Goal: Use online tool/utility: Use online tool/utility

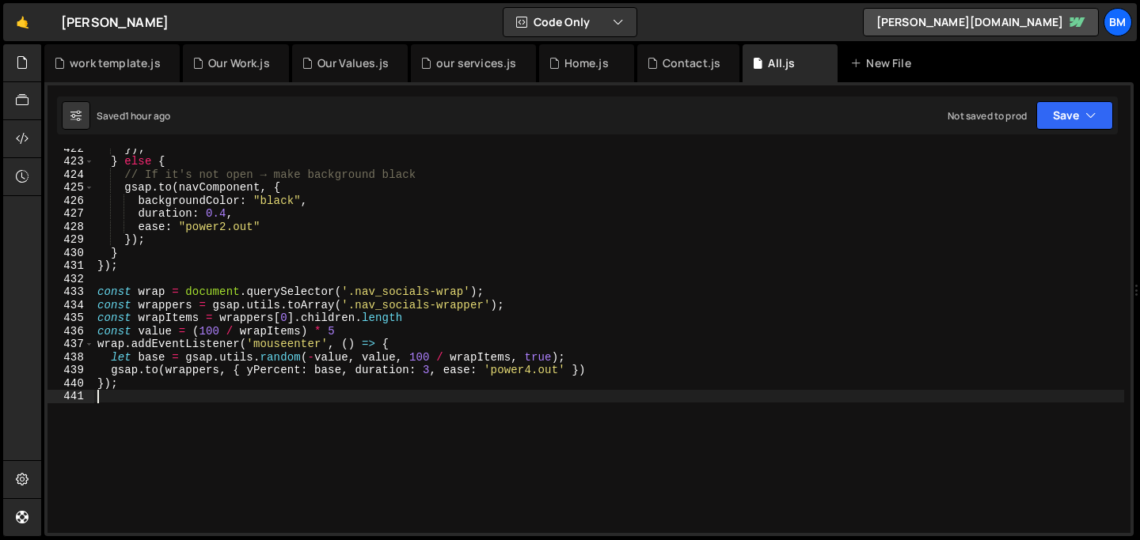
scroll to position [5504, 0]
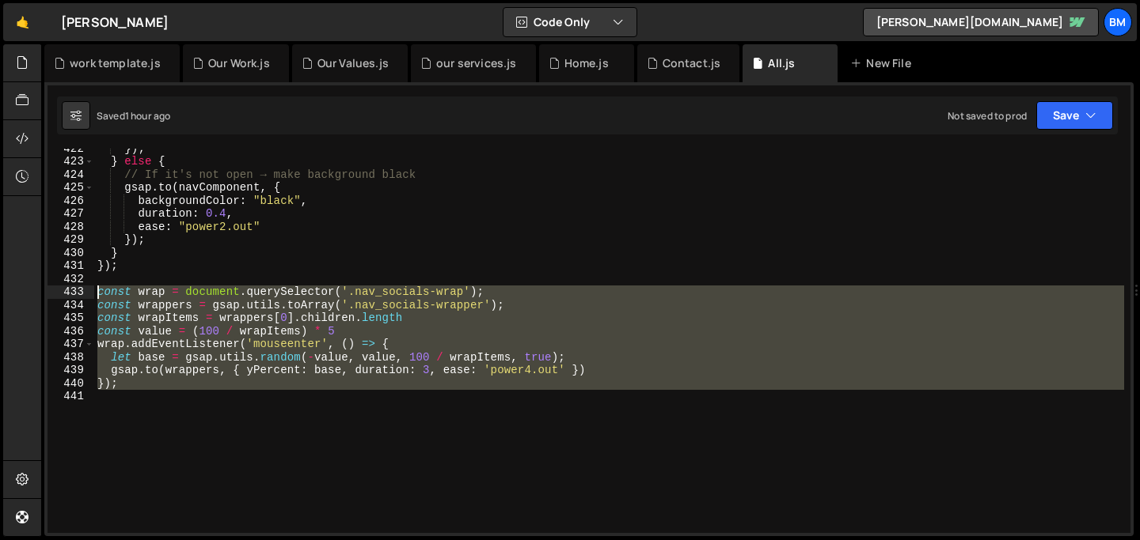
click at [69, 295] on div "const wrapItems = wrappers[0].children.length 422 423 424 425 426 427 428 429 4…" at bounding box center [588, 341] width 1083 height 385
click at [337, 296] on div "}) ; } else { // If it's not open → make background black gsap . to ( navCompon…" at bounding box center [609, 347] width 1030 height 411
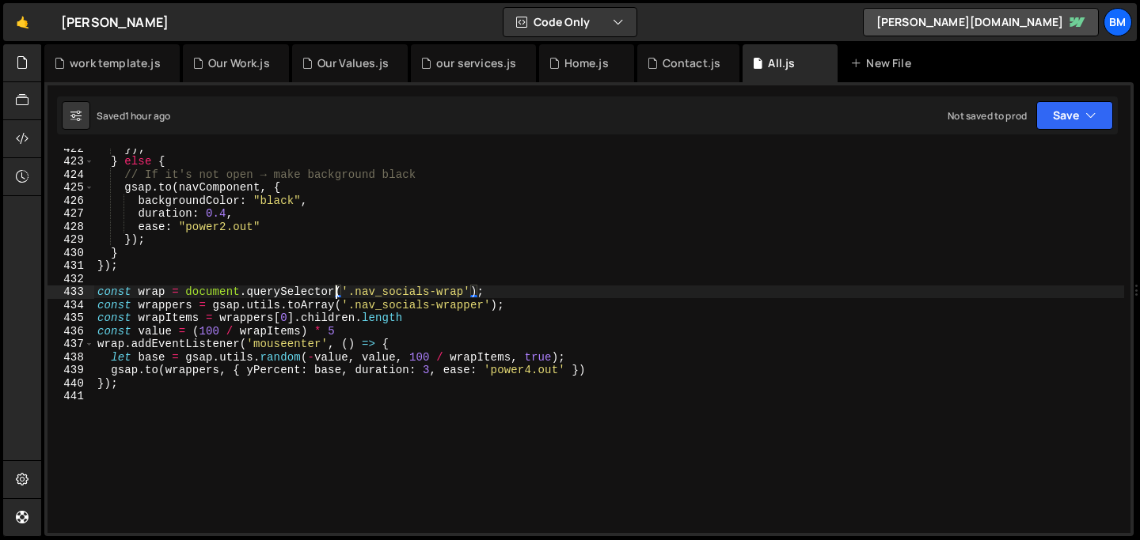
click at [301, 323] on div "}) ; } else { // If it's not open → make background black gsap . to ( navCompon…" at bounding box center [609, 347] width 1030 height 411
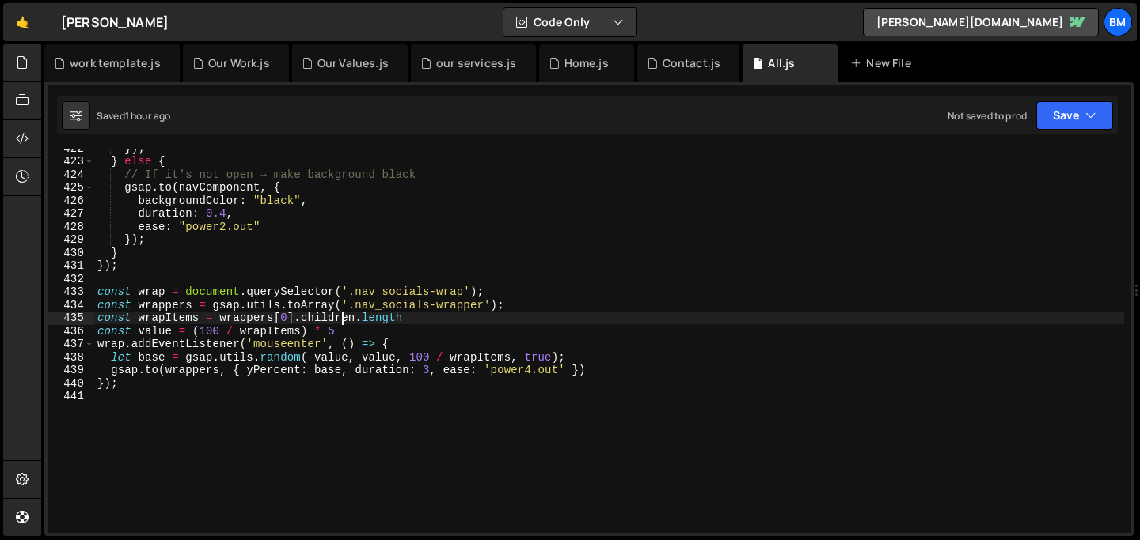
click at [345, 321] on div "}) ; } else { // If it's not open → make background black gsap . to ( navCompon…" at bounding box center [609, 347] width 1030 height 411
click at [411, 322] on div "}) ; } else { // If it's not open → make background black gsap . to ( navCompon…" at bounding box center [609, 347] width 1030 height 411
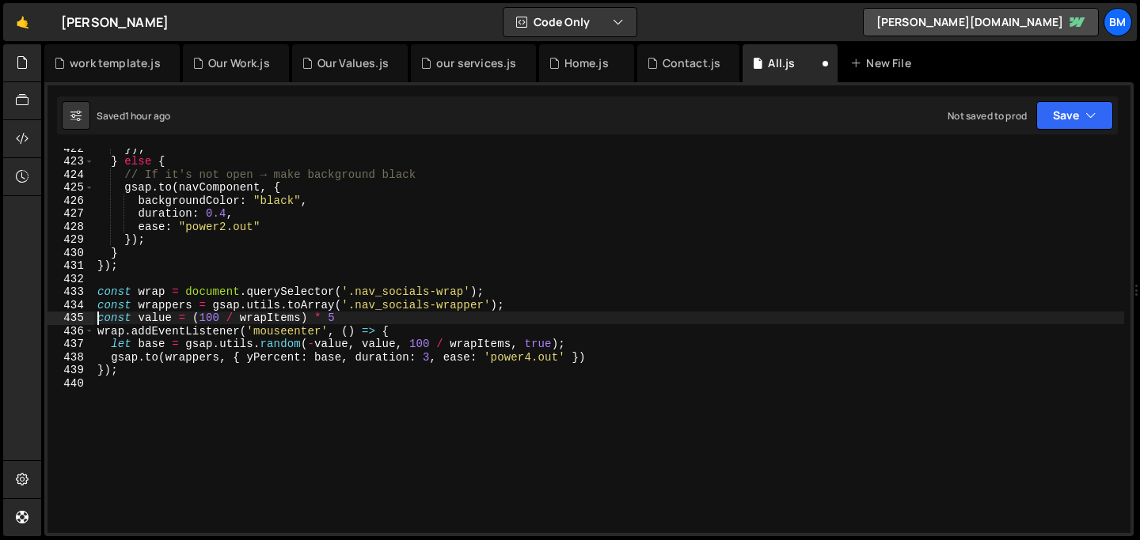
scroll to position [0, 16]
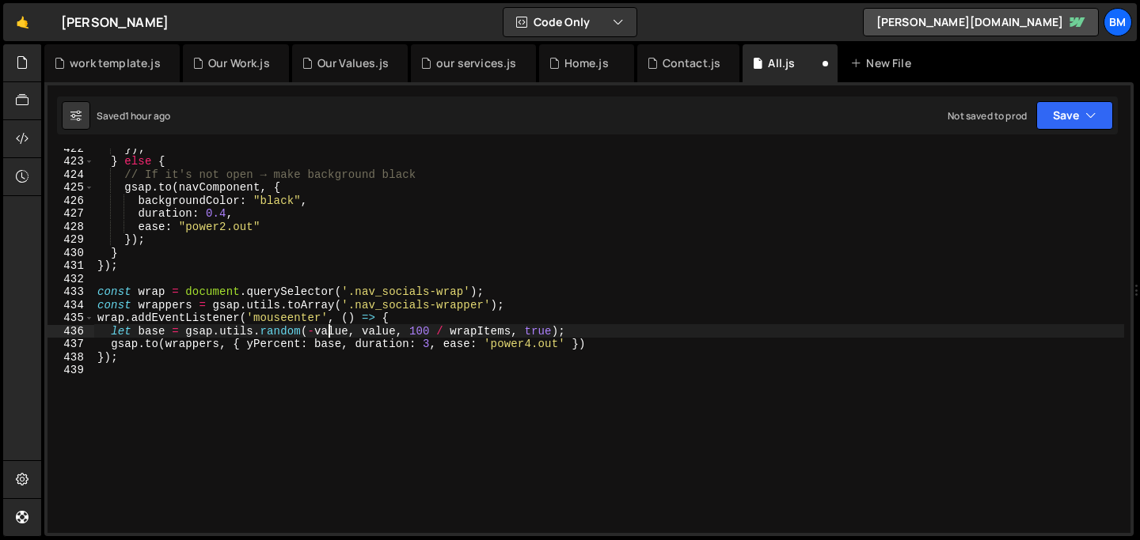
click at [331, 332] on div "}) ; } else { // If it's not open → make background black gsap . to ( navCompon…" at bounding box center [609, 347] width 1030 height 411
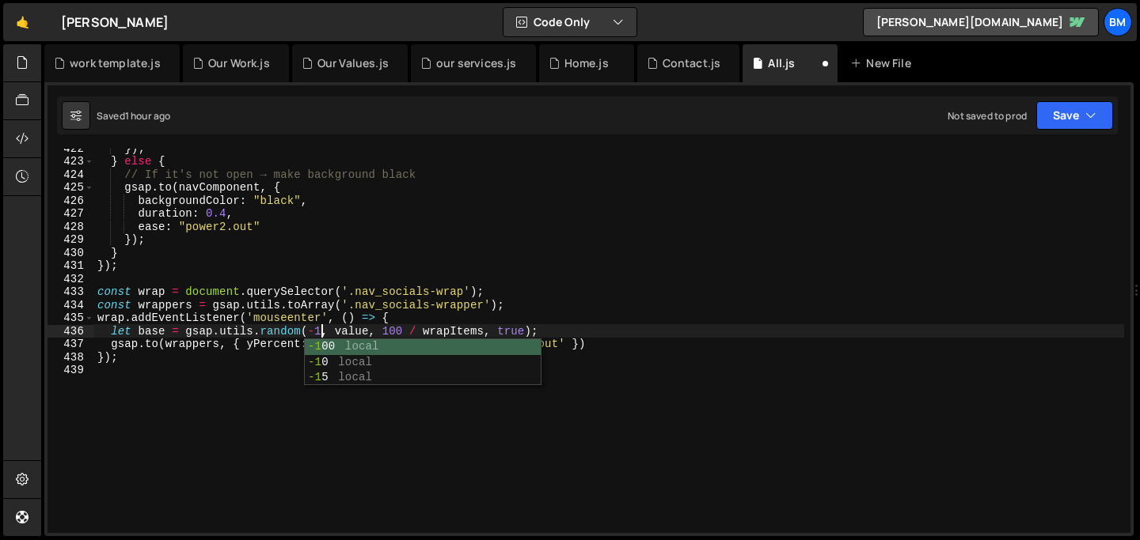
click at [353, 329] on div "}) ; } else { // If it's not open → make background black gsap . to ( navCompon…" at bounding box center [609, 347] width 1030 height 411
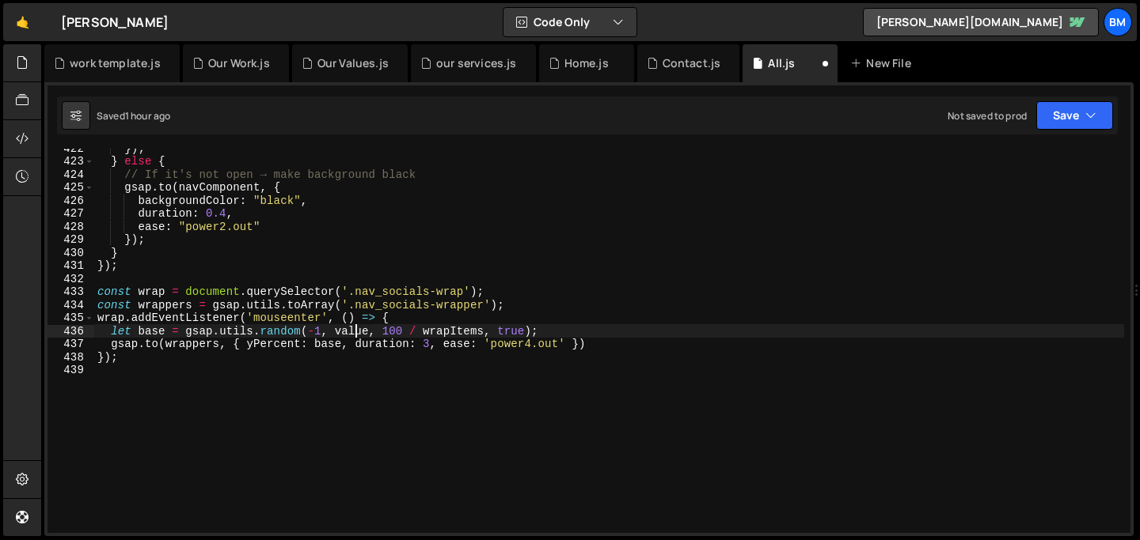
click at [353, 329] on div "}) ; } else { // If it's not open → make background black gsap . to ( navCompon…" at bounding box center [609, 347] width 1030 height 411
click at [379, 328] on div "}) ; } else { // If it's not open → make background black gsap . to ( navCompon…" at bounding box center [609, 347] width 1030 height 411
click at [377, 334] on div "}) ; } else { // If it's not open → make background black gsap . to ( navCompon…" at bounding box center [609, 347] width 1030 height 411
click at [446, 332] on div "}) ; } else { // If it's not open → make background black gsap . to ( navCompon…" at bounding box center [609, 347] width 1030 height 411
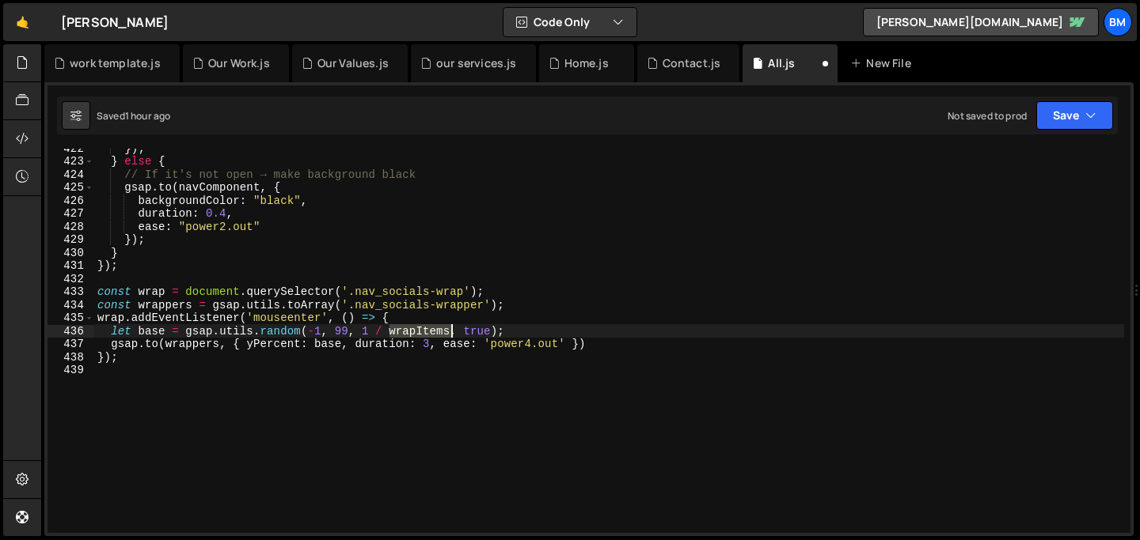
click at [446, 332] on div "}) ; } else { // If it's not open → make background black gsap . to ( navCompon…" at bounding box center [609, 347] width 1030 height 411
click at [315, 336] on div "}) ; } else { // If it's not open → make background black gsap . to ( navCompon…" at bounding box center [609, 347] width 1030 height 411
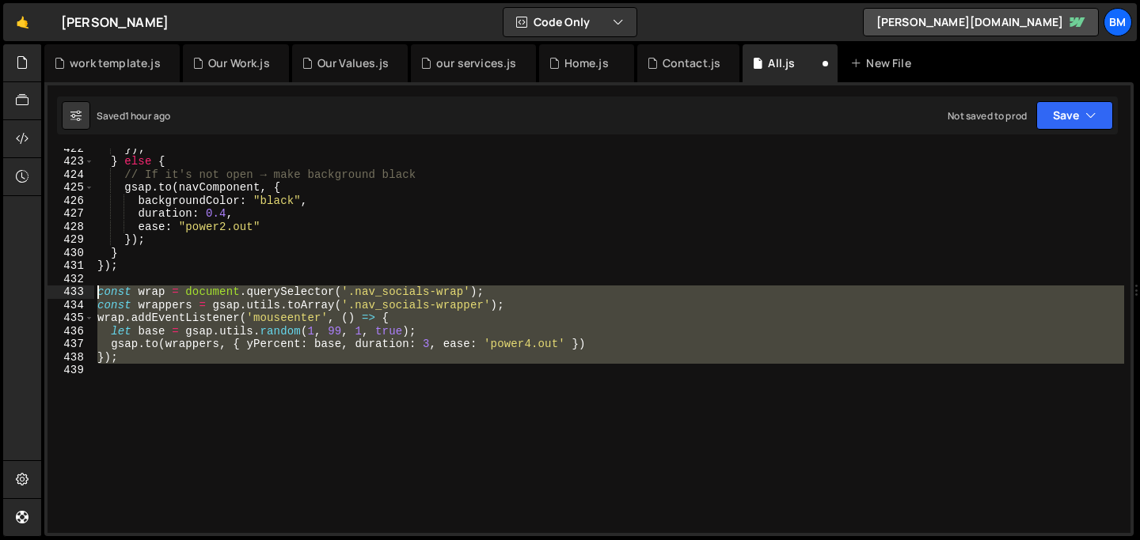
drag, startPoint x: 151, startPoint y: 370, endPoint x: 74, endPoint y: 298, distance: 105.8
click at [74, 298] on div "let base = gsap.utils.random(1, 99, 1, true); 422 423 424 425 426 427 428 429 4…" at bounding box center [588, 341] width 1083 height 385
type textarea "const wrap = document.querySelector('.nav_socials-wrap'); const wrappers = gsap…"
paste textarea
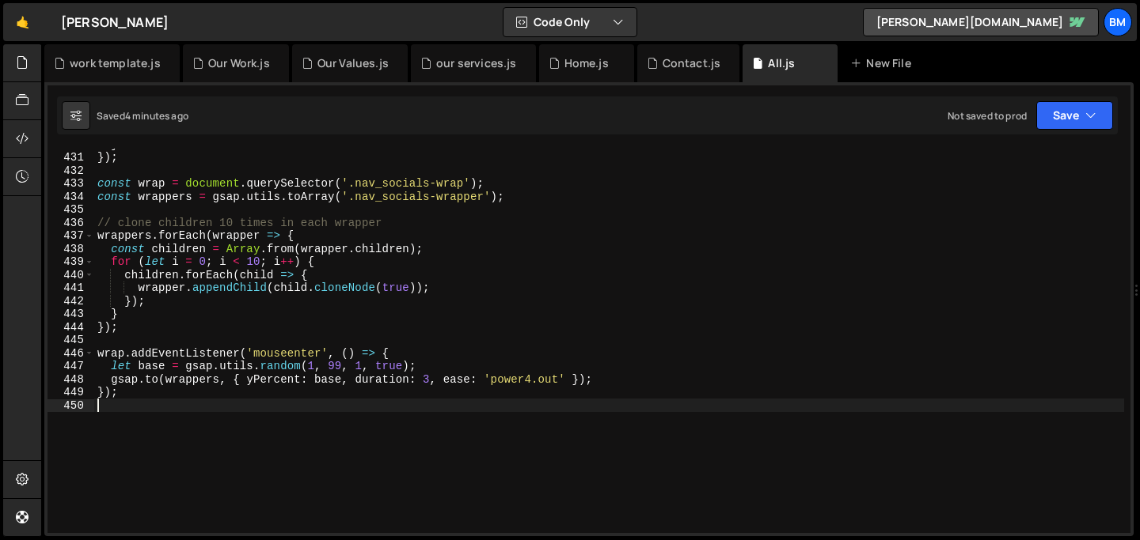
scroll to position [5621, 0]
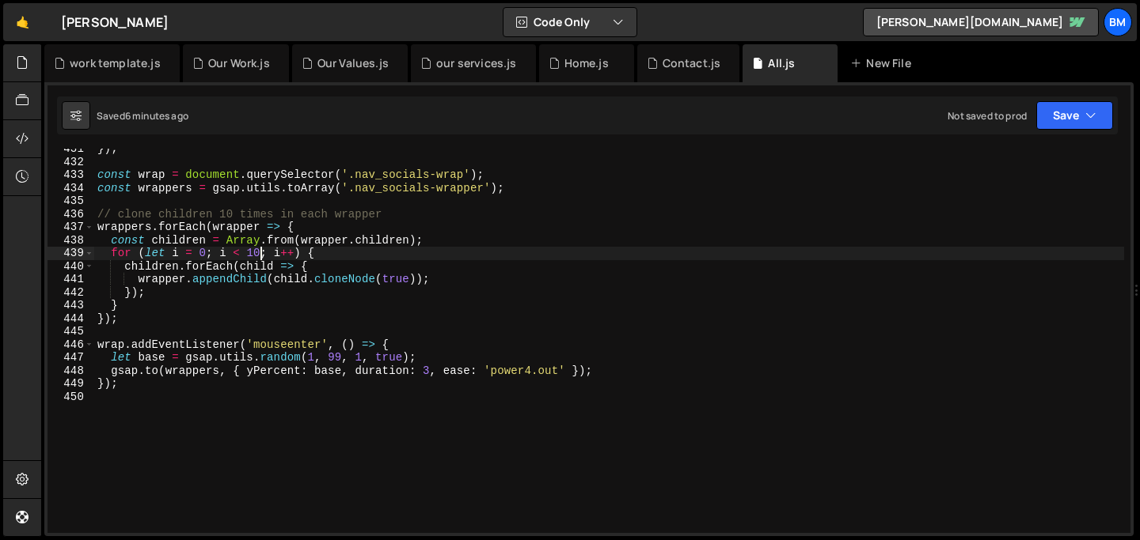
click at [260, 255] on div "}) ; const wrap = document . querySelector ( '.nav_socials-wrap' ) ; const wrap…" at bounding box center [609, 347] width 1030 height 411
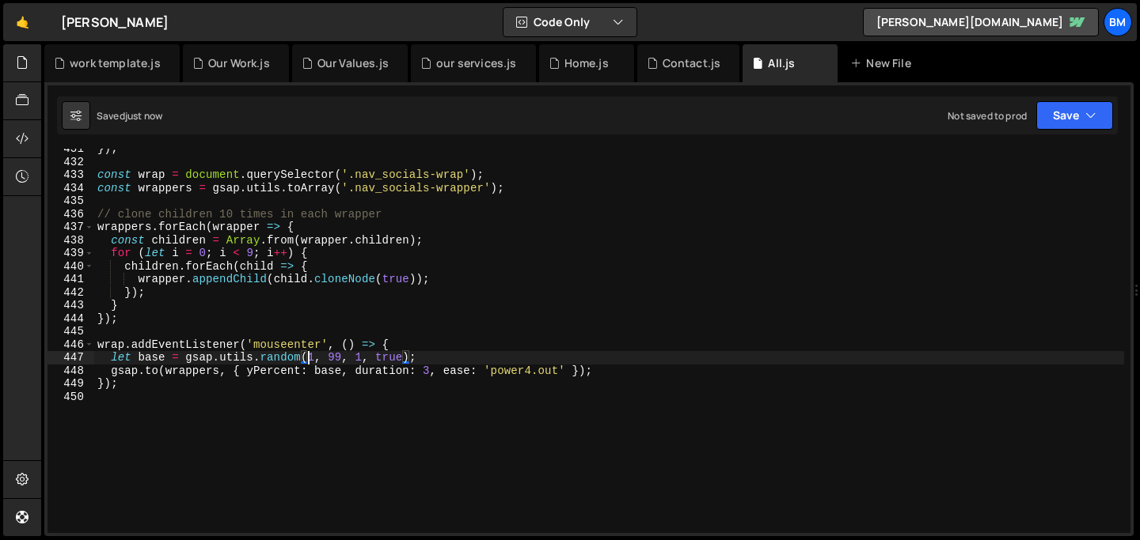
click at [311, 353] on div "}) ; const wrap = document . querySelector ( '.nav_socials-wrap' ) ; const wrap…" at bounding box center [609, 347] width 1030 height 411
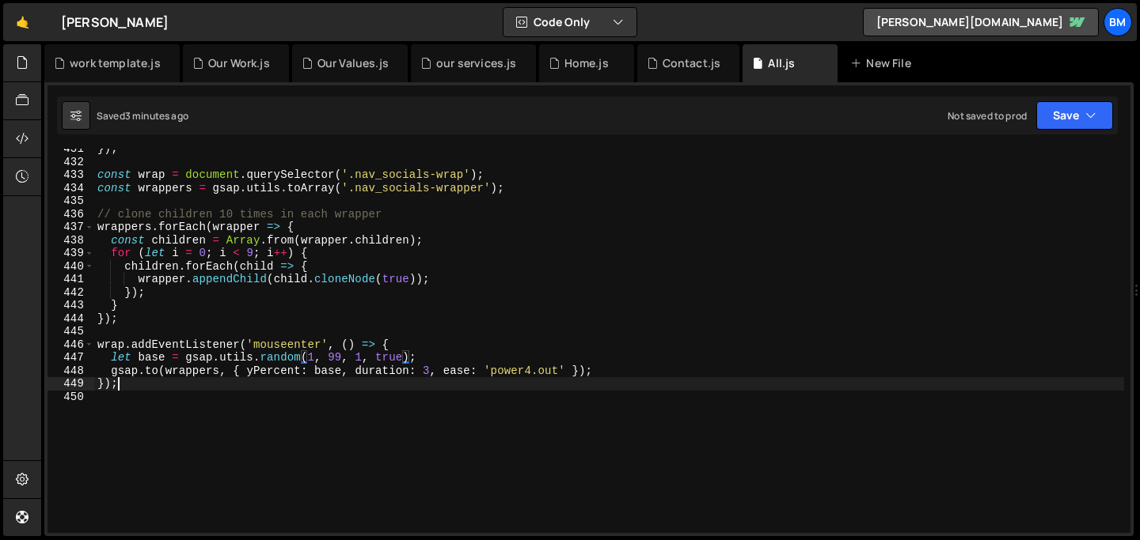
click at [129, 384] on div "}) ; const wrap = document . querySelector ( '.nav_socials-wrap' ) ; const wrap…" at bounding box center [609, 347] width 1030 height 411
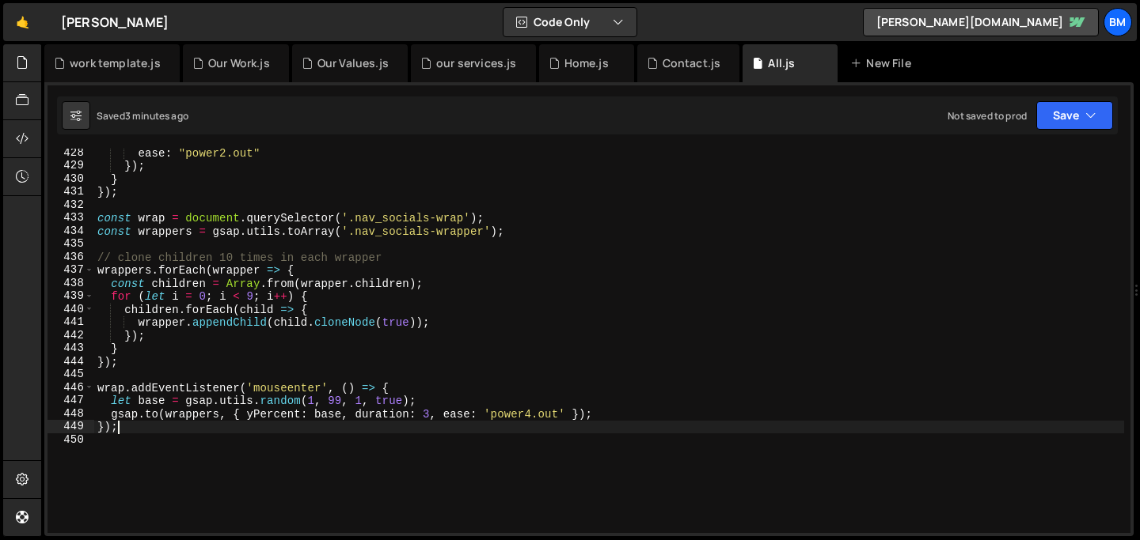
scroll to position [5572, 0]
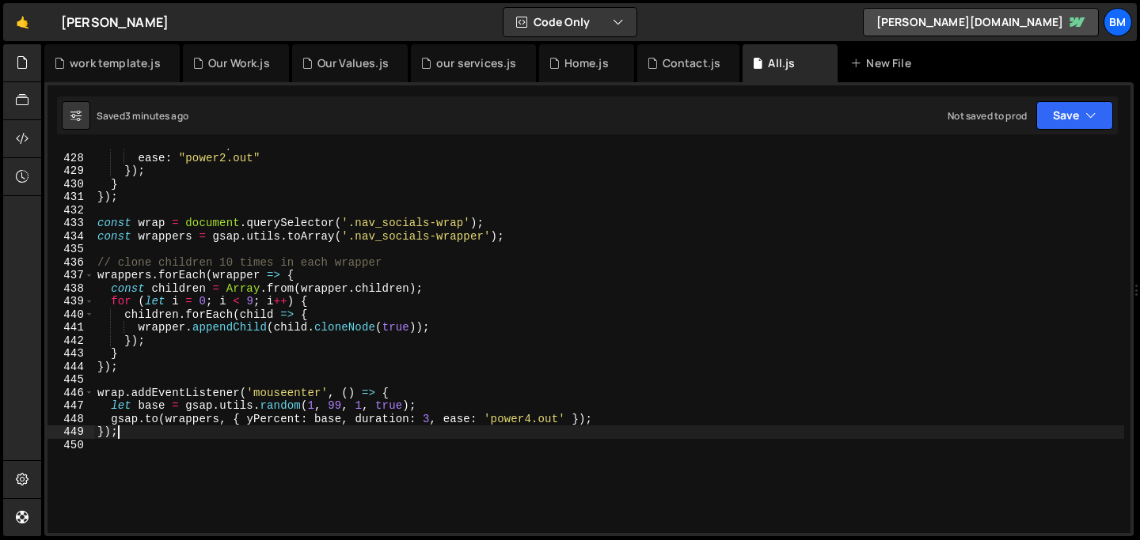
click at [96, 224] on div "duration : 0.4 , ease : "power2.out" }) ; } }) ; const wrap = document . queryS…" at bounding box center [609, 343] width 1030 height 411
type textarea "const wrap = document.querySelector('.nav_socials-wrap'); const wrappers = gsap…"
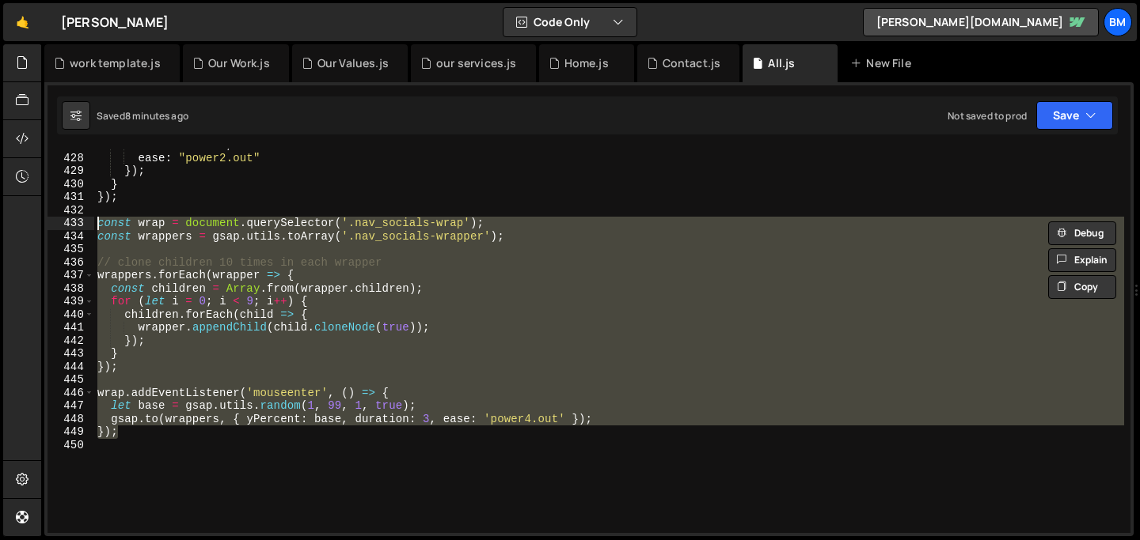
paste textarea
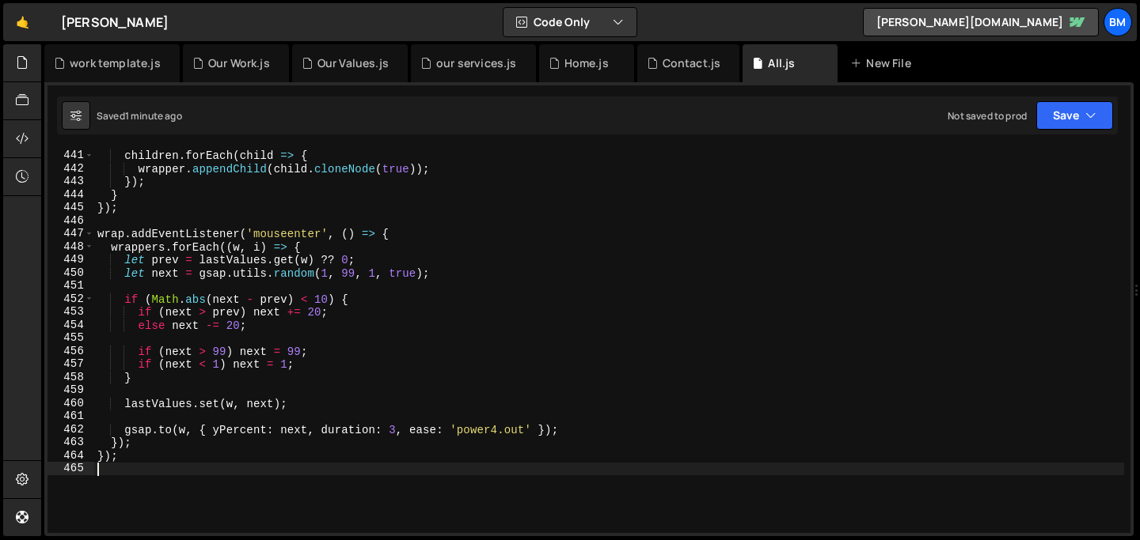
scroll to position [5748, 0]
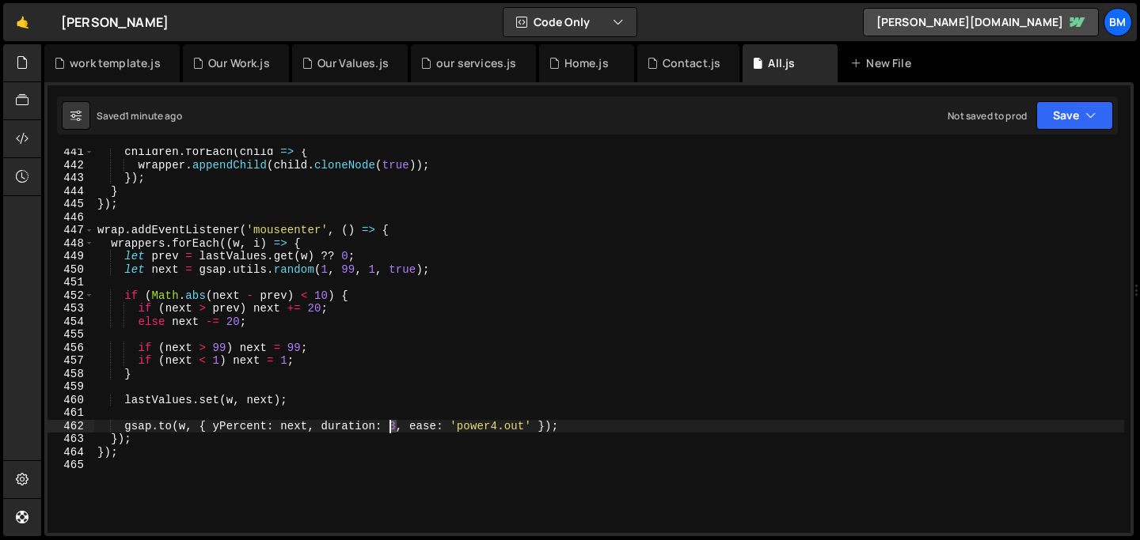
click at [392, 421] on div "children . forEach ( child => { wrapper . appendChild ( child . cloneNode ( tru…" at bounding box center [609, 351] width 1030 height 411
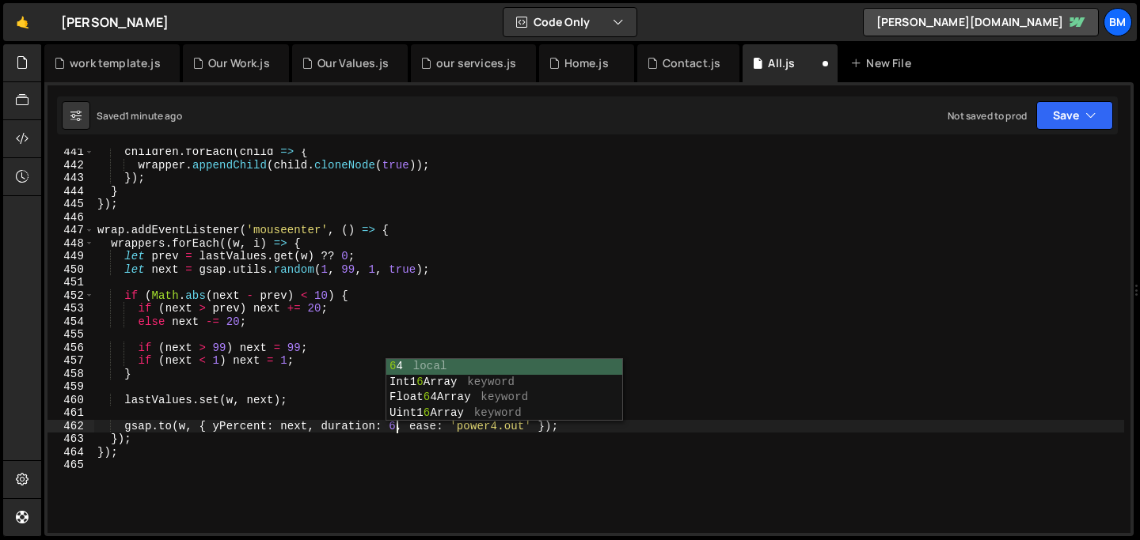
scroll to position [0, 21]
click at [127, 451] on div "children . forEach ( child => { wrapper . appendChild ( child . cloneNode ( tru…" at bounding box center [609, 351] width 1030 height 411
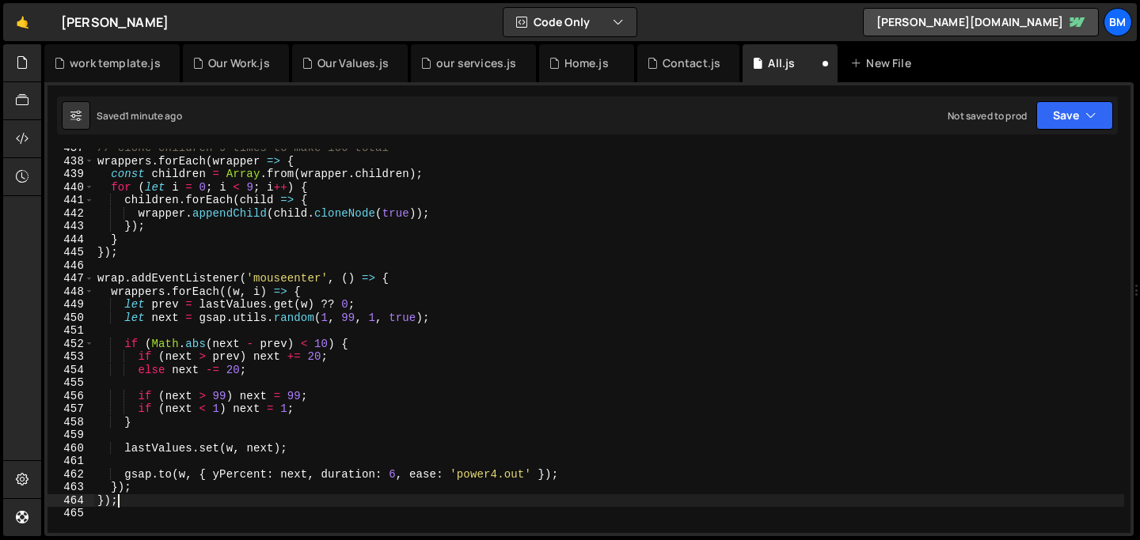
scroll to position [5700, 0]
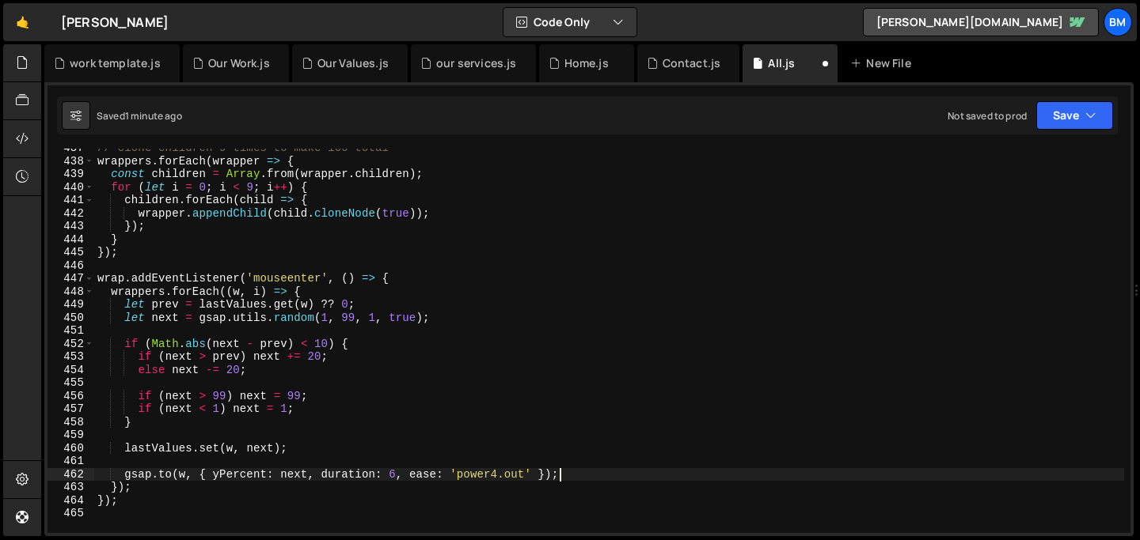
click at [563, 473] on div "// clone children 9 times to make 100 total wrappers . forEach ( wrapper => { c…" at bounding box center [609, 347] width 1030 height 411
click at [120, 476] on div "// clone children 9 times to make 100 total wrappers . forEach ( wrapper => { c…" at bounding box center [609, 347] width 1030 height 411
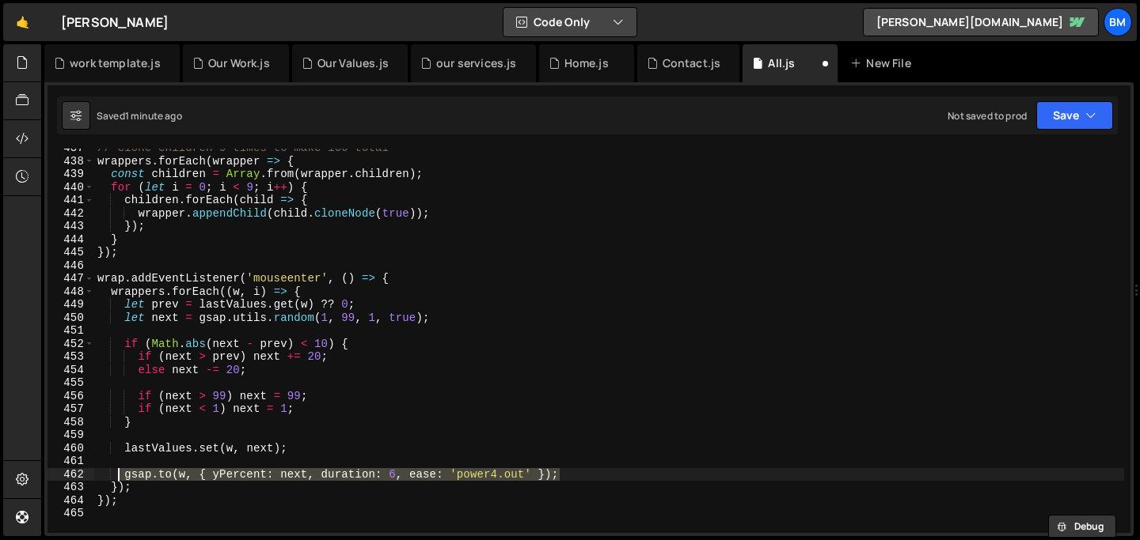
type textarea "[DOMAIN_NAME](w, { yPercent: next, duration: 6, ease: 'power4.out' });"
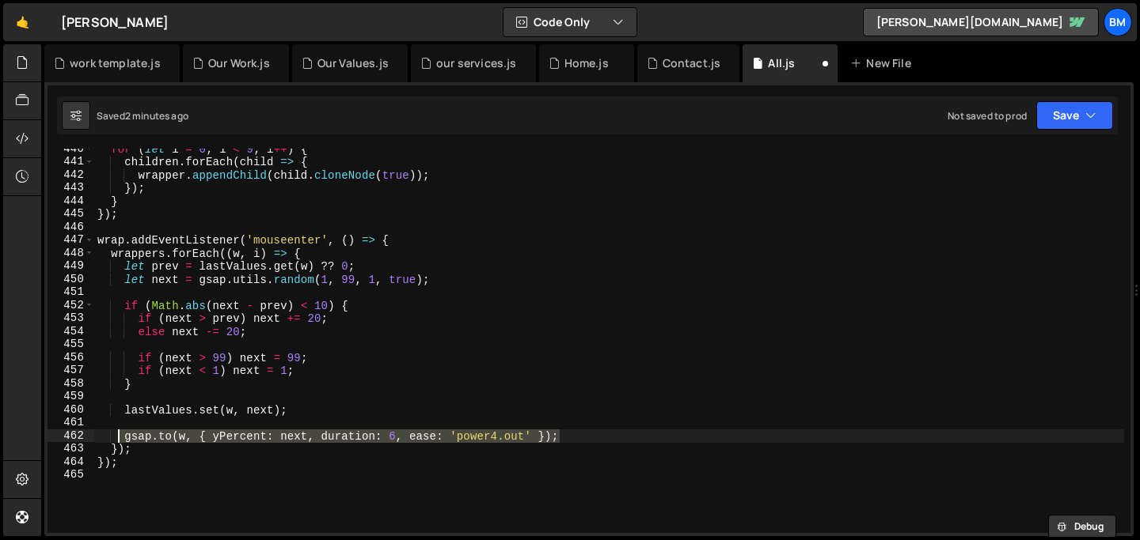
scroll to position [5787, 0]
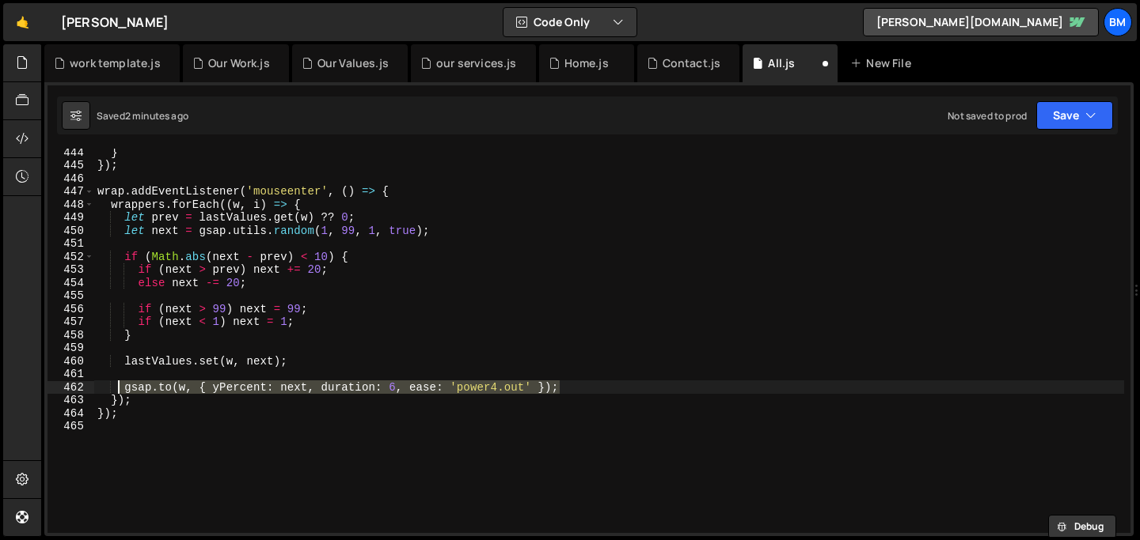
click at [182, 427] on div "} }) ; wrap . addEventListener ( 'mouseenter' , ( ) => { wrappers . forEach (( …" at bounding box center [609, 351] width 1030 height 411
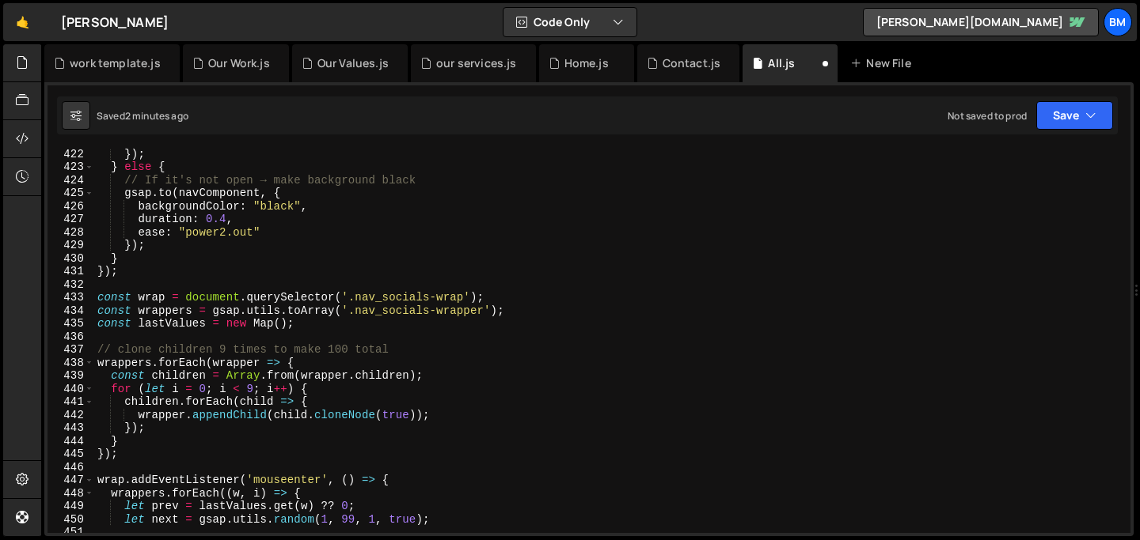
scroll to position [5489, 0]
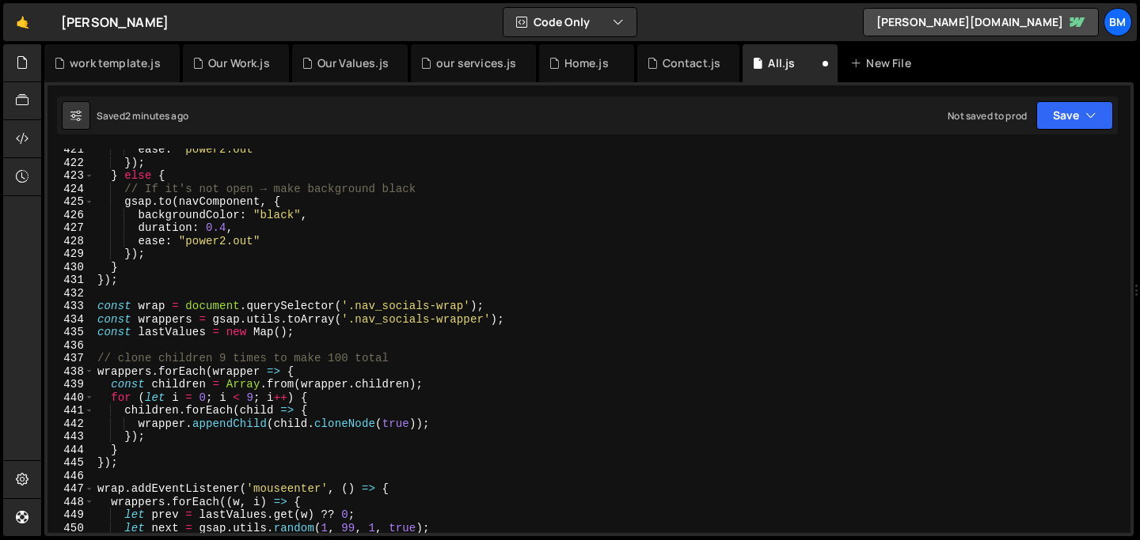
click at [94, 303] on div "ease : "power2.out" }) ; } else { // If it's not open → make background black g…" at bounding box center [609, 348] width 1030 height 411
type textarea "const wrap = document.querySelector('.nav_socials-wrap'); const wrappers = gsap…"
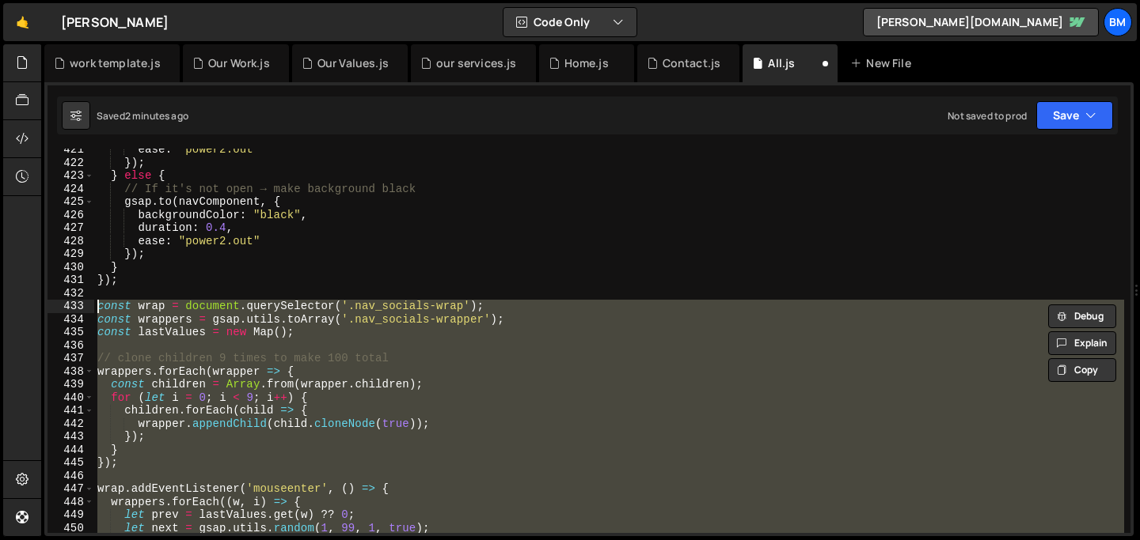
paste textarea
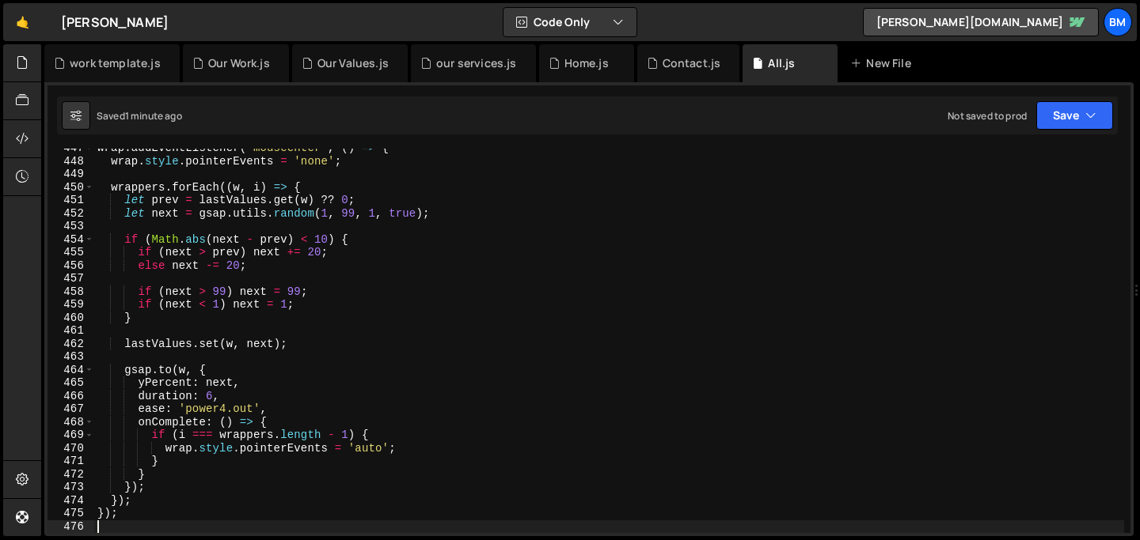
click at [215, 373] on div "wrap . addEventListener ( 'mouseenter' , ( ) => { wrap . style . pointerEvents …" at bounding box center [609, 347] width 1030 height 411
type textarea "[DOMAIN_NAME](w, {"
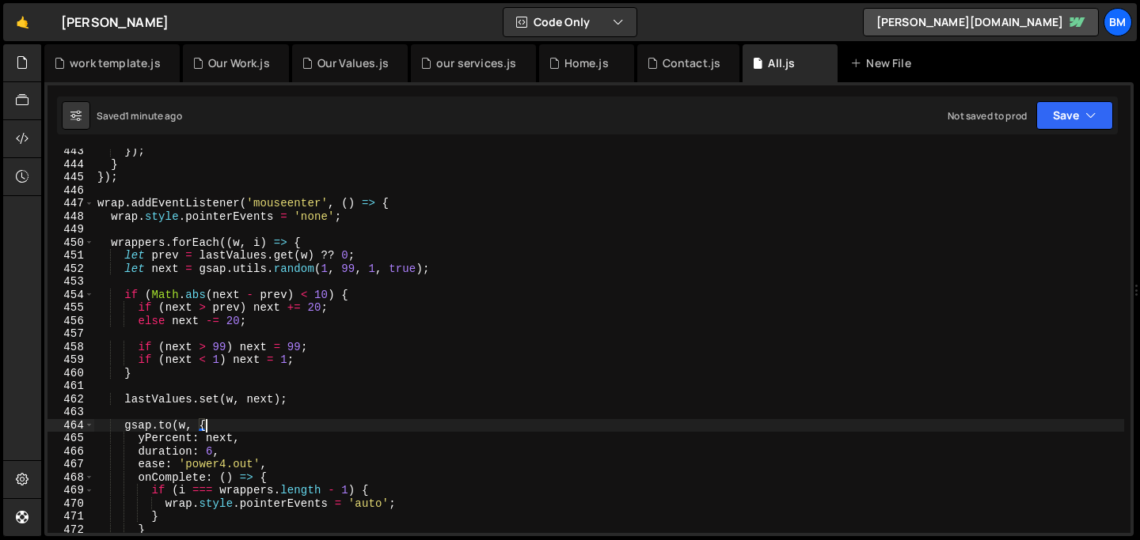
scroll to position [5781, 0]
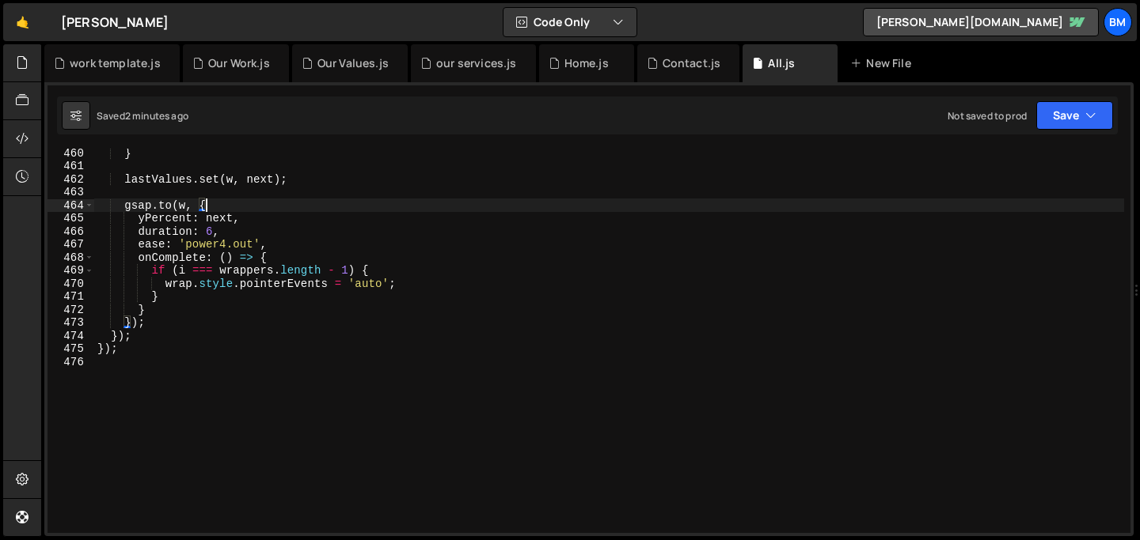
click at [174, 396] on div "} lastValues . set ( w , next ) ; gsap . to ( w , { yPercent : next , duration …" at bounding box center [609, 351] width 1030 height 411
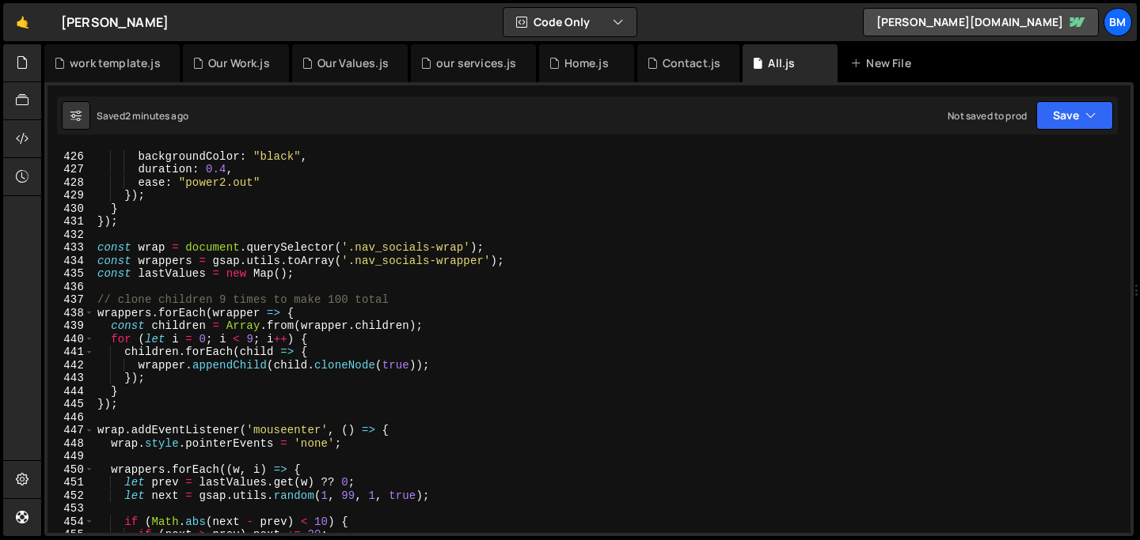
scroll to position [5548, 0]
click at [95, 249] on div "gsap . to ( navComponent , { backgroundColor : "black" , duration : 0.4 , ease …" at bounding box center [609, 342] width 1030 height 411
type textarea "const wrap = document.querySelector('.nav_socials-wrap'); const wrappers = gsap…"
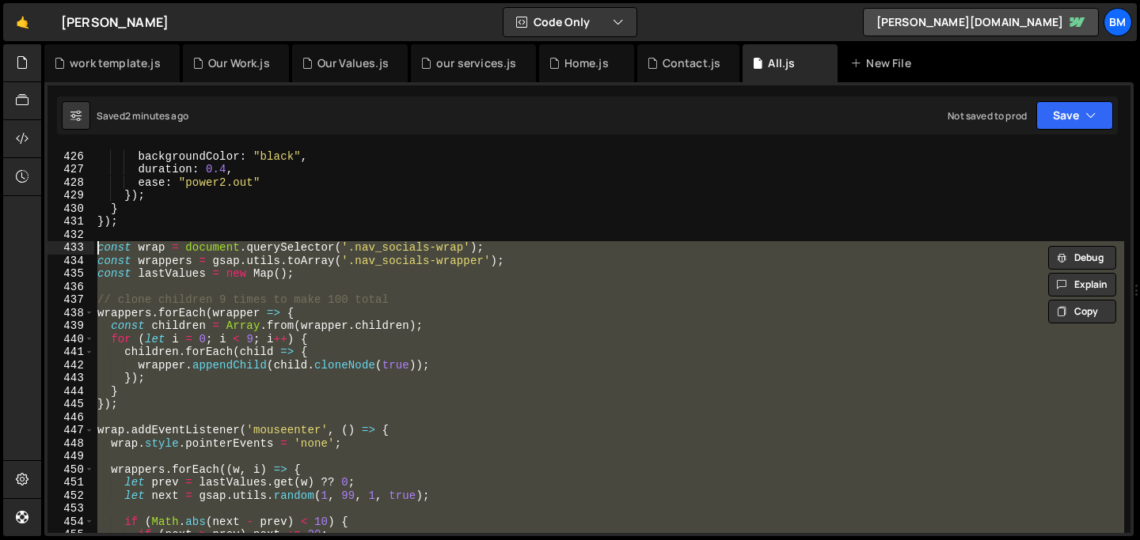
paste textarea
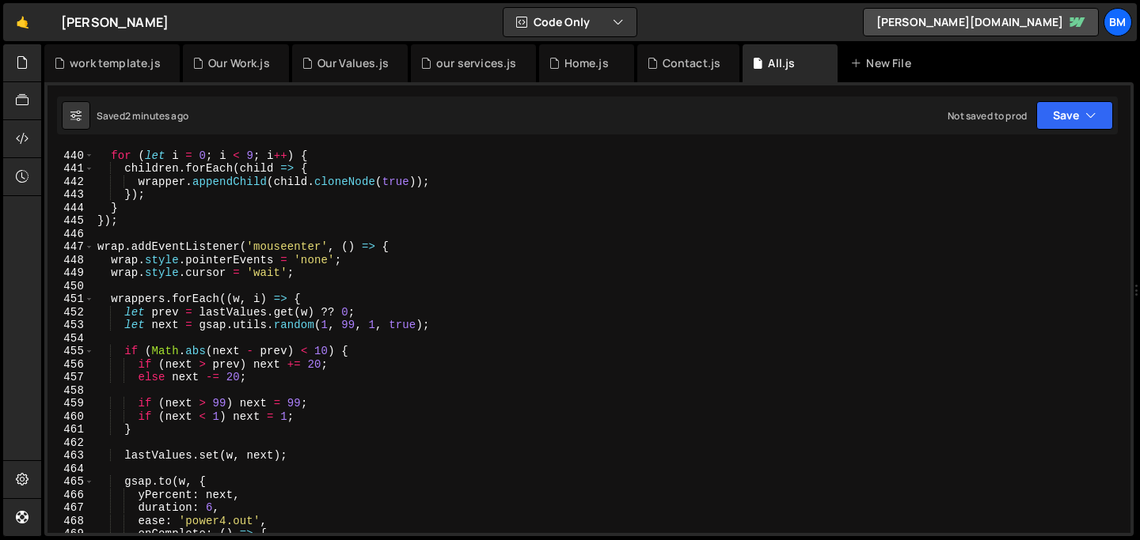
scroll to position [5731, 0]
click at [129, 275] on div "const children = [PERSON_NAME] . from ( wrapper . children ) ; for ( let i = 0 …" at bounding box center [609, 341] width 1030 height 411
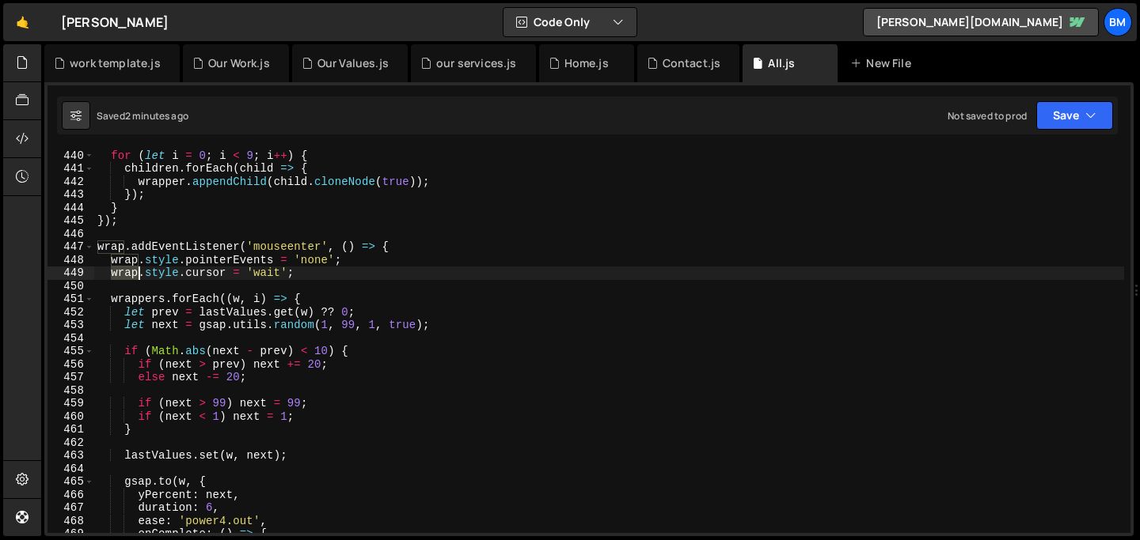
click at [129, 275] on div "const children = [PERSON_NAME] . from ( wrapper . children ) ; for ( let i = 0 …" at bounding box center [609, 341] width 1030 height 411
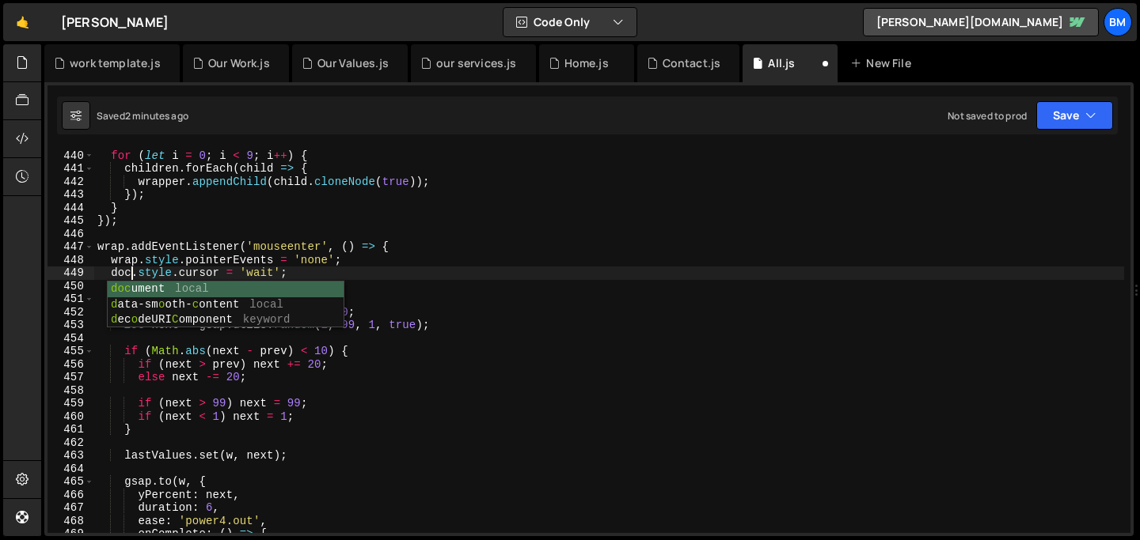
scroll to position [0, 2]
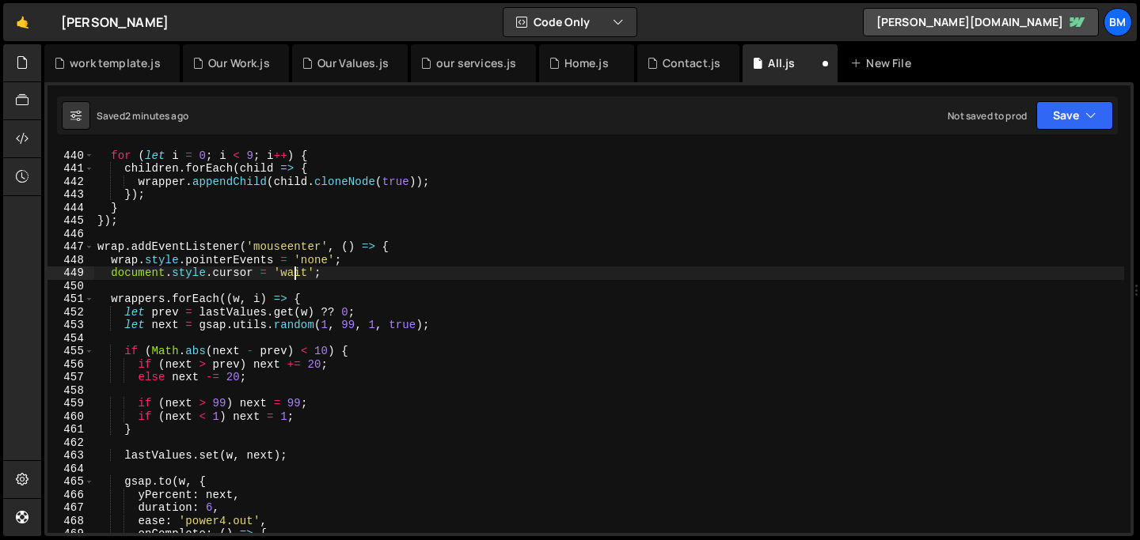
click at [293, 275] on div "const children = [PERSON_NAME] . from ( wrapper . children ) ; for ( let i = 0 …" at bounding box center [609, 341] width 1030 height 411
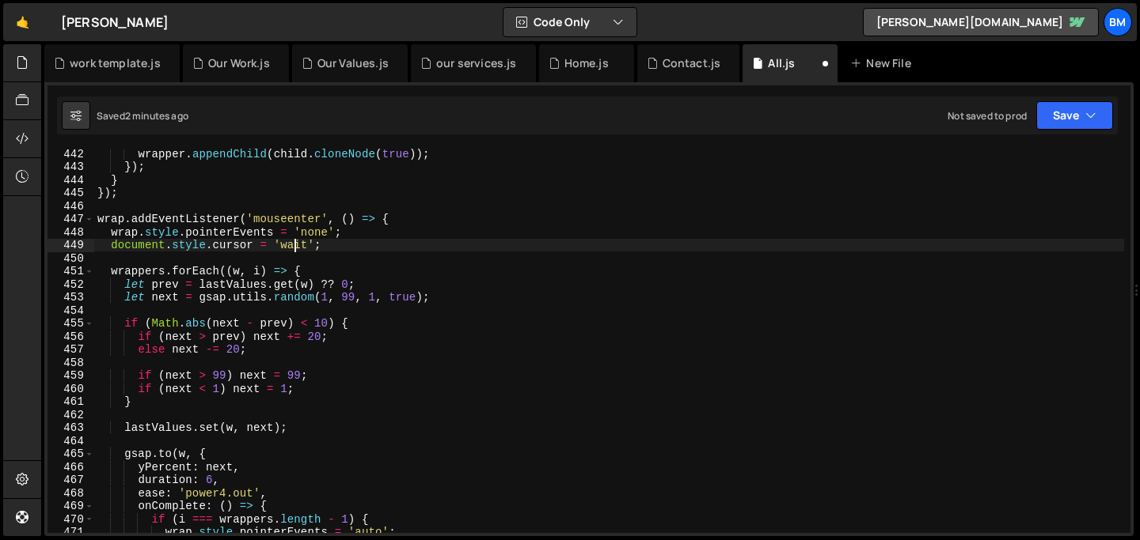
scroll to position [5760, 0]
drag, startPoint x: 324, startPoint y: 239, endPoint x: 109, endPoint y: 248, distance: 215.4
click at [109, 248] on div "wrapper . appendChild ( child . cloneNode ( true )) ; }) ; } }) ; wrap . addEve…" at bounding box center [609, 351] width 1030 height 411
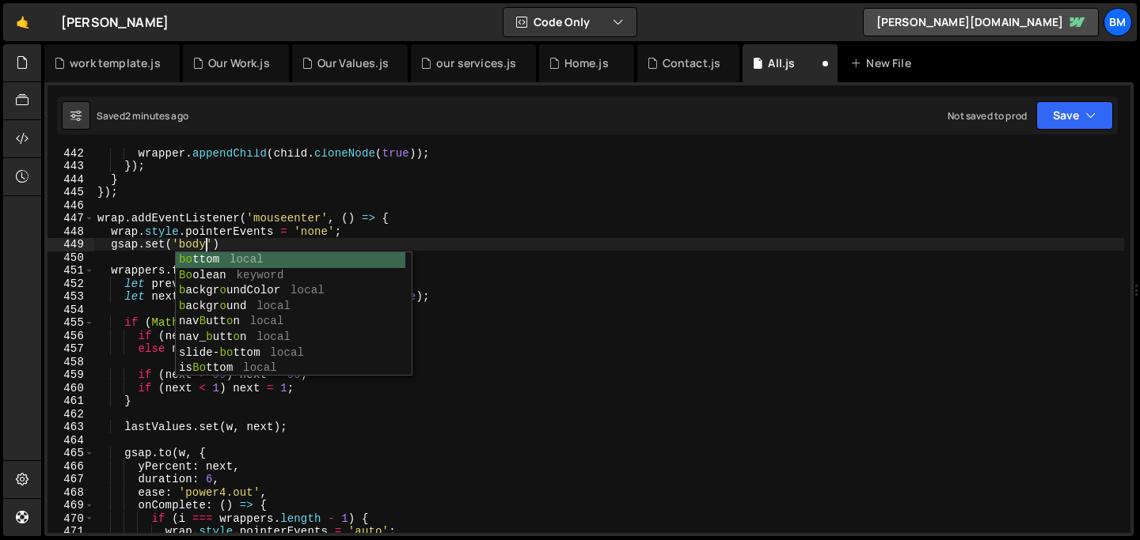
scroll to position [0, 6]
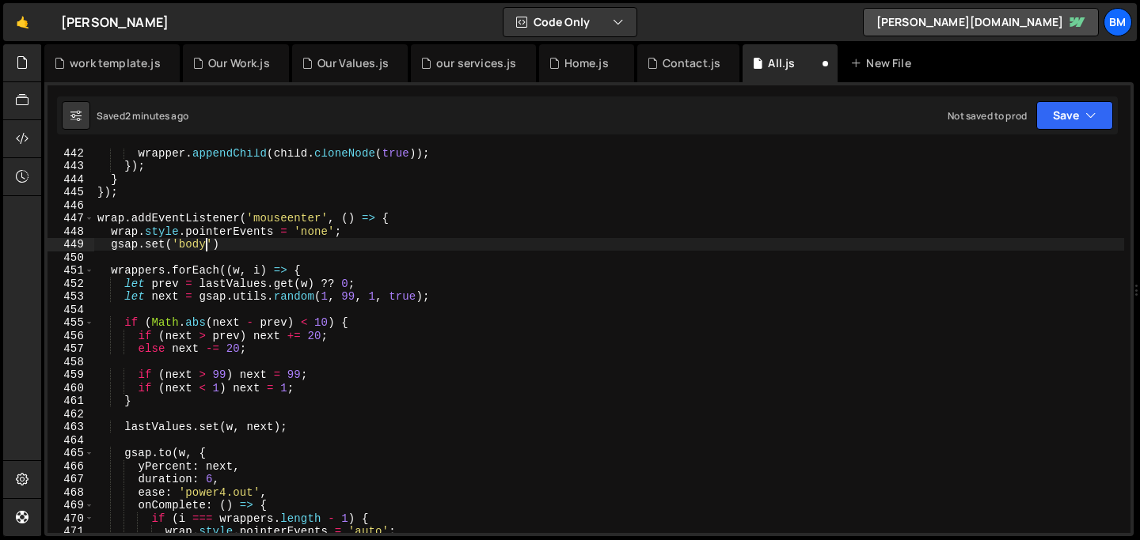
click at [214, 241] on div "wrapper . appendChild ( child . cloneNode ( true )) ; }) ; } }) ; wrap . addEve…" at bounding box center [609, 351] width 1030 height 411
click at [267, 248] on div "wrapper . appendChild ( child . cloneNode ( true )) ; }) ; } }) ; wrap . addEve…" at bounding box center [609, 351] width 1030 height 411
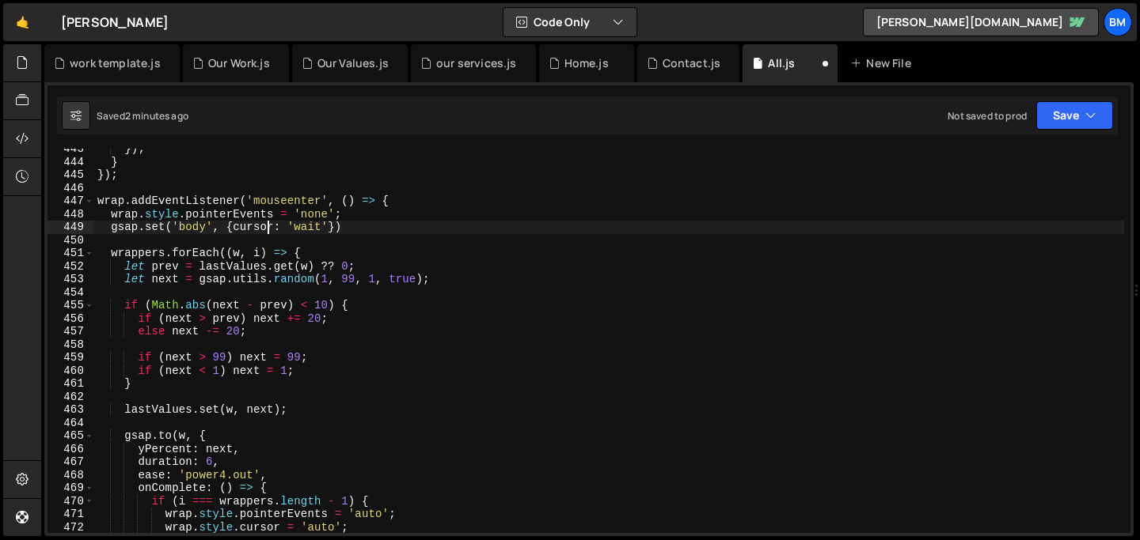
scroll to position [5782, 0]
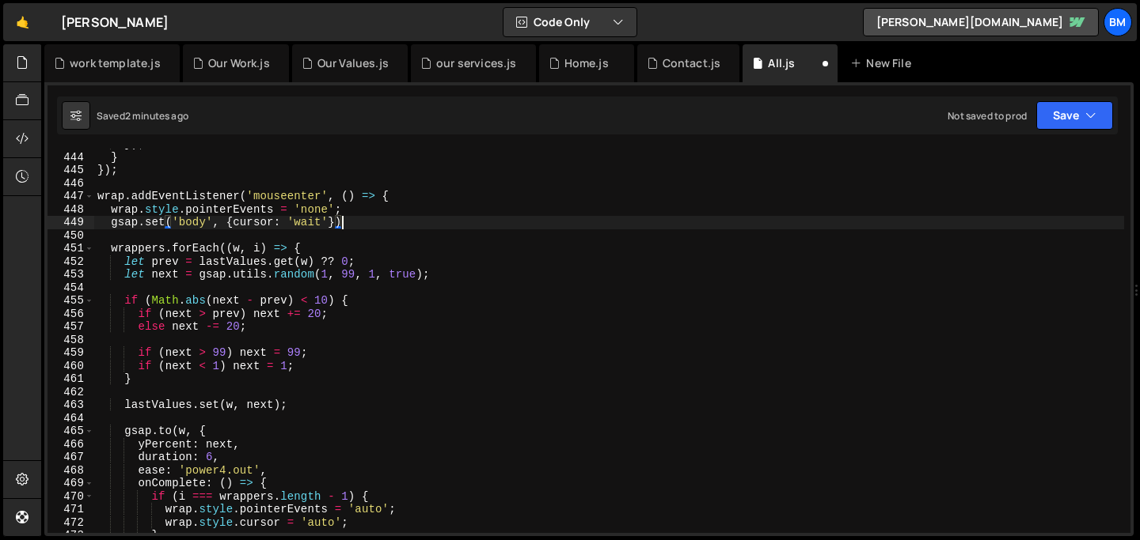
click at [345, 221] on div "}) ; } }) ; wrap . addEventListener ( 'mouseenter' , ( ) => { wrap . style . po…" at bounding box center [609, 343] width 1030 height 411
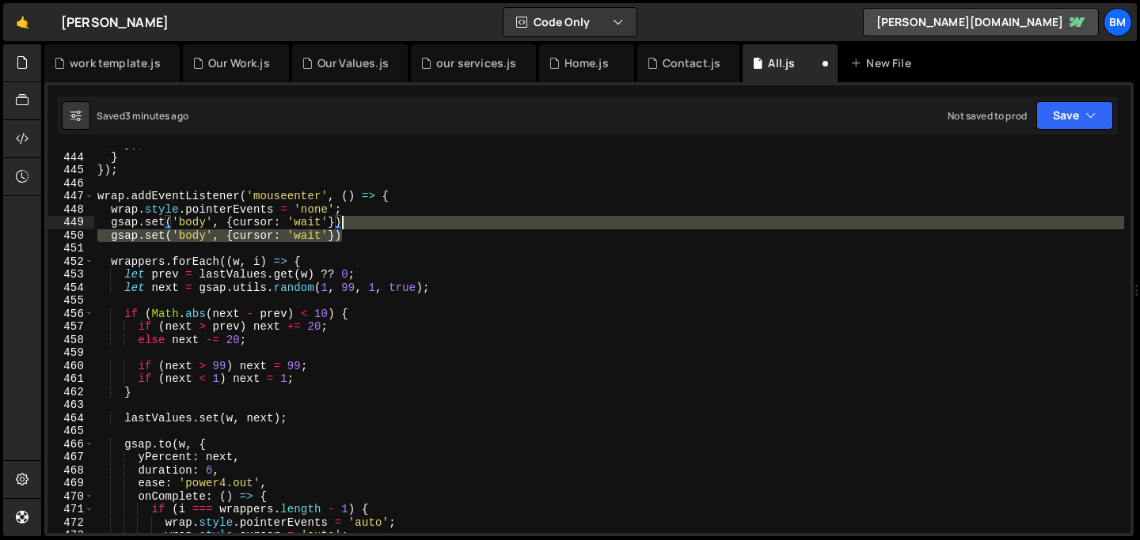
click at [354, 223] on div "}) ; } }) ; wrap . addEventListener ( 'mouseenter' , ( ) => { wrap . style . po…" at bounding box center [609, 343] width 1030 height 411
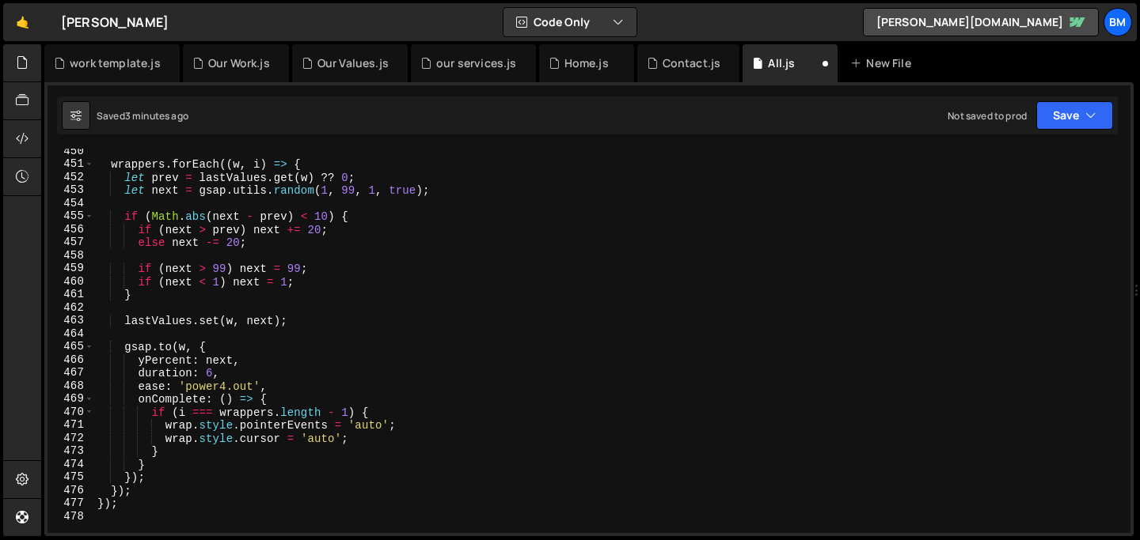
scroll to position [5866, 0]
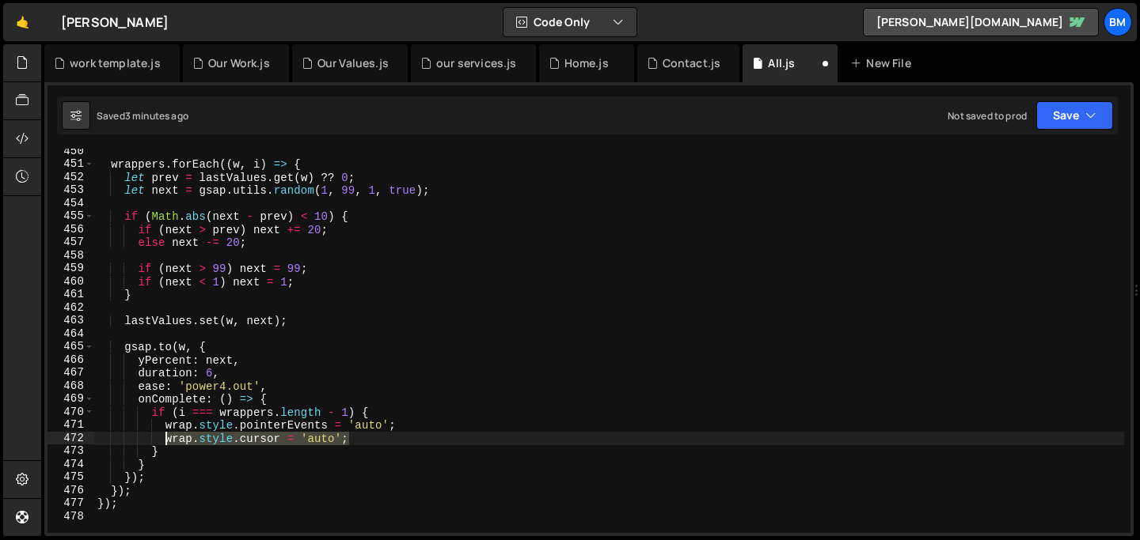
drag, startPoint x: 374, startPoint y: 436, endPoint x: 165, endPoint y: 434, distance: 208.9
click at [165, 434] on div "wrappers . forEach (( w , i ) => { let prev = lastValues . get ( w ) ?? 0 ; let…" at bounding box center [609, 350] width 1030 height 411
paste textarea "gsap.set('body', {cursor: 'wait'})"
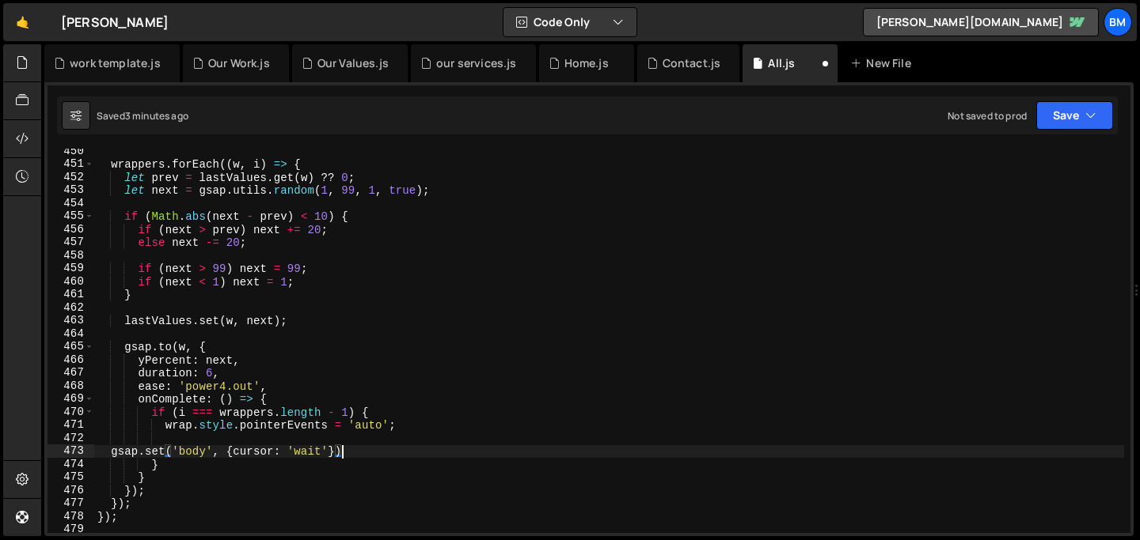
click at [311, 449] on div "wrappers . forEach (( w , i ) => { let prev = lastValues . get ( w ) ?? 0 ; let…" at bounding box center [609, 350] width 1030 height 411
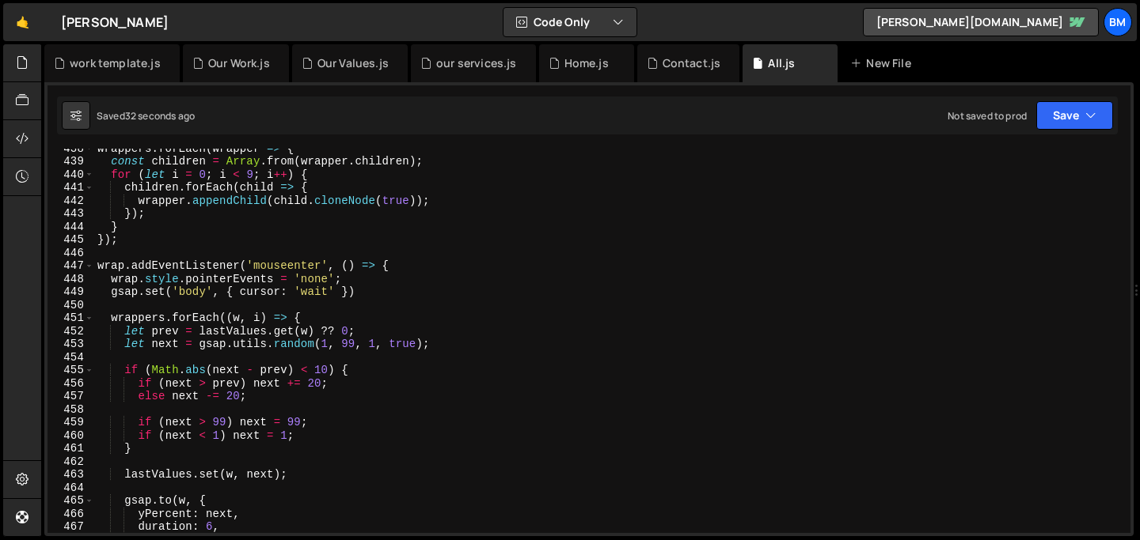
scroll to position [5712, 0]
click at [324, 291] on div "wrappers . forEach ( wrapper => { const children = Array . from ( wrapper . chi…" at bounding box center [609, 347] width 1030 height 411
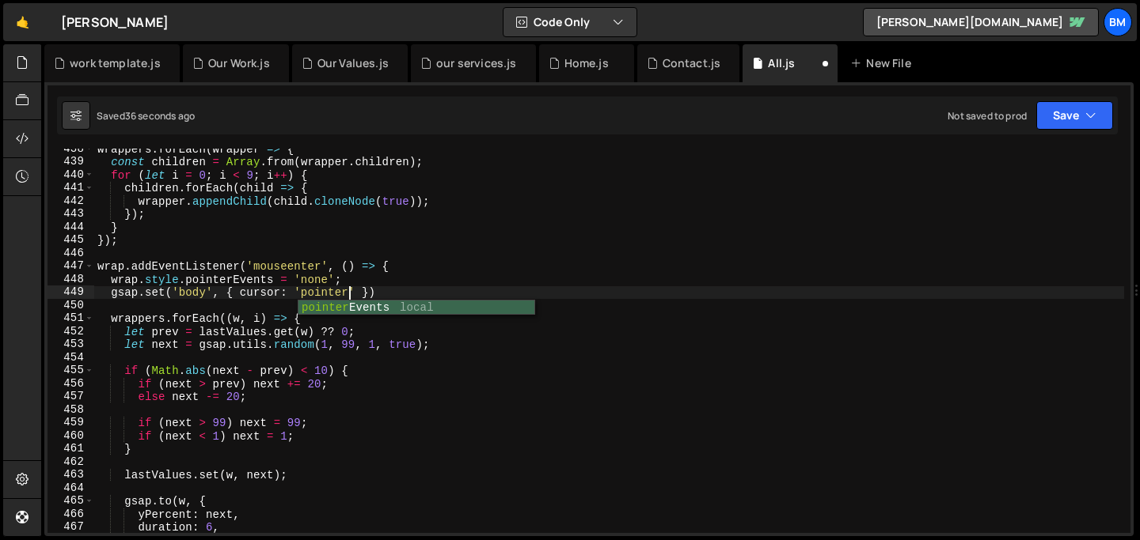
scroll to position [0, 17]
click at [238, 290] on div "wrappers . forEach ( wrapper => { const children = Array . from ( wrapper . chi…" at bounding box center [609, 347] width 1030 height 411
type textarea "gsap.set('body', { cursor: 'pointer' })"
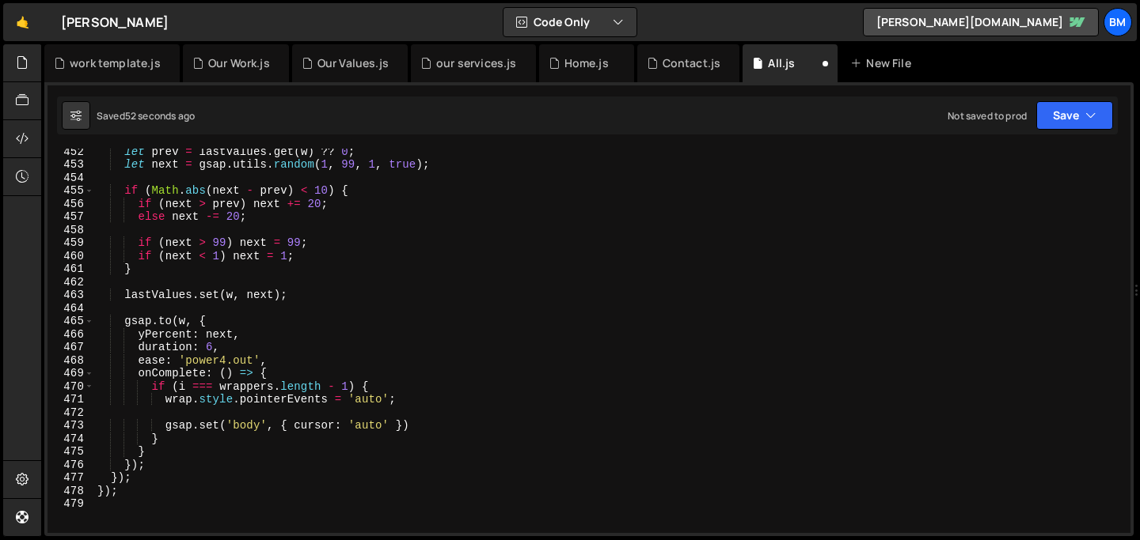
scroll to position [5892, 0]
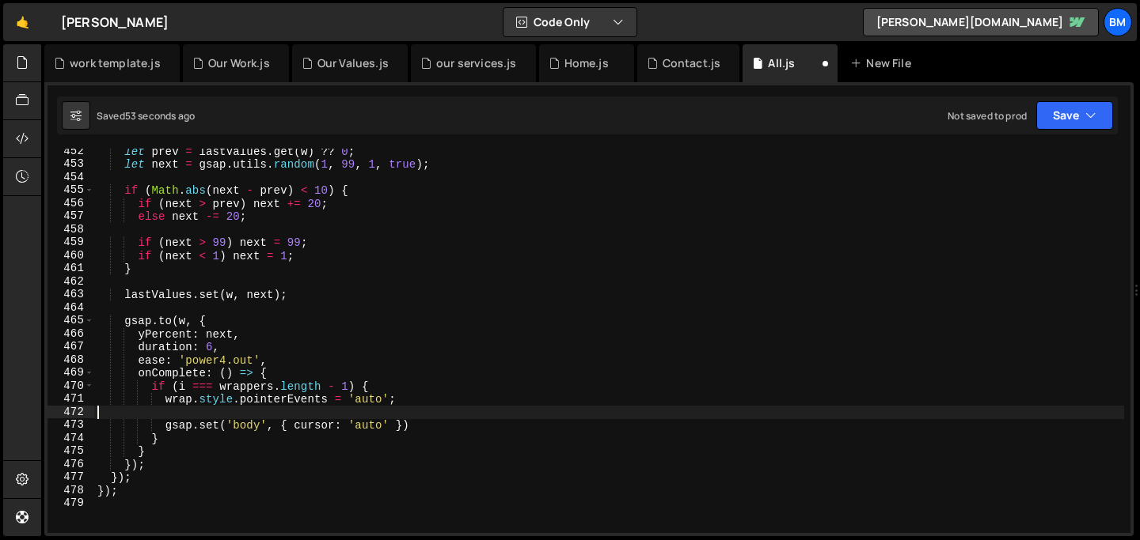
click at [316, 419] on div "let prev = lastValues . get ( w ) ?? 0 ; let next = gsap . utils . random ( 1 ,…" at bounding box center [609, 350] width 1030 height 411
click at [407, 421] on div "let prev = lastValues . get ( w ) ?? 0 ; let next = gsap . utils . random ( 1 ,…" at bounding box center [609, 350] width 1030 height 411
type textarea "gsap.set('body', { cursor: 'auto' })"
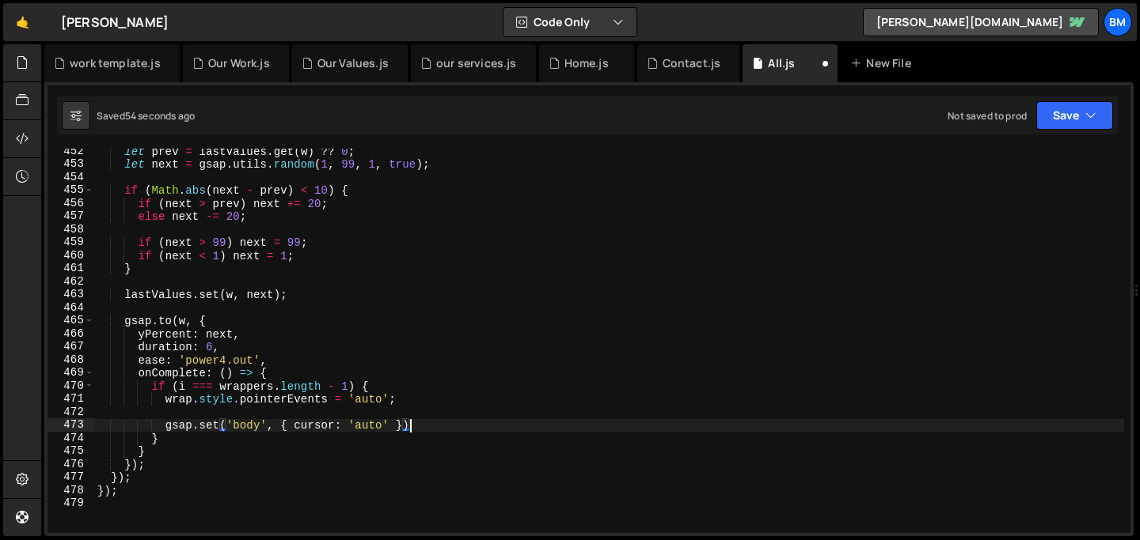
click at [352, 411] on div "let prev = lastValues . get ( w ) ?? 0 ; let next = gsap . utils . random ( 1 ,…" at bounding box center [609, 350] width 1030 height 411
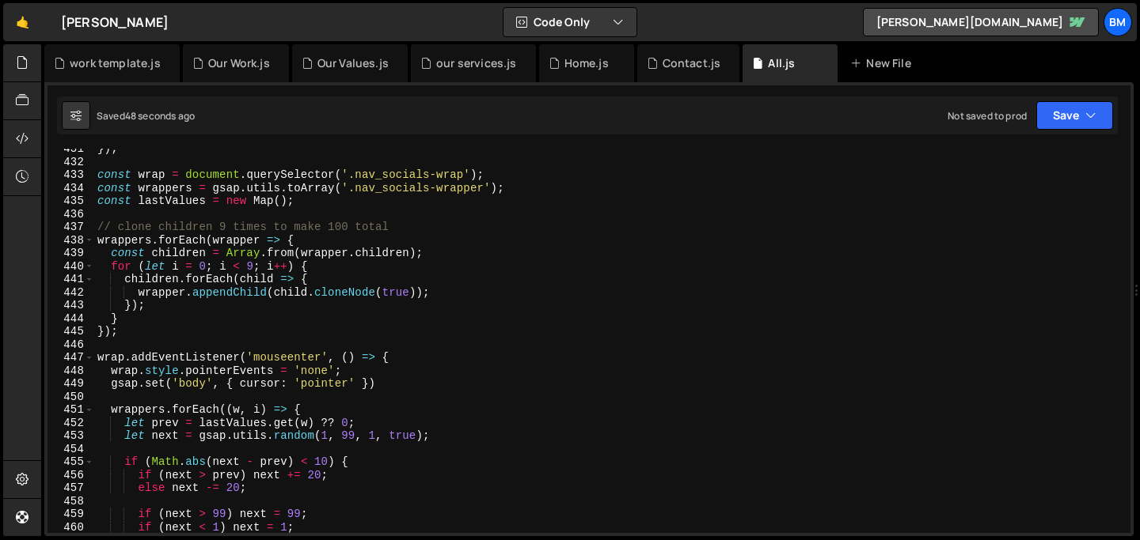
scroll to position [5619, 0]
click at [98, 179] on div "}) ; const wrap = document . querySelector ( '.nav_socials-wrap' ) ; const wrap…" at bounding box center [609, 348] width 1030 height 411
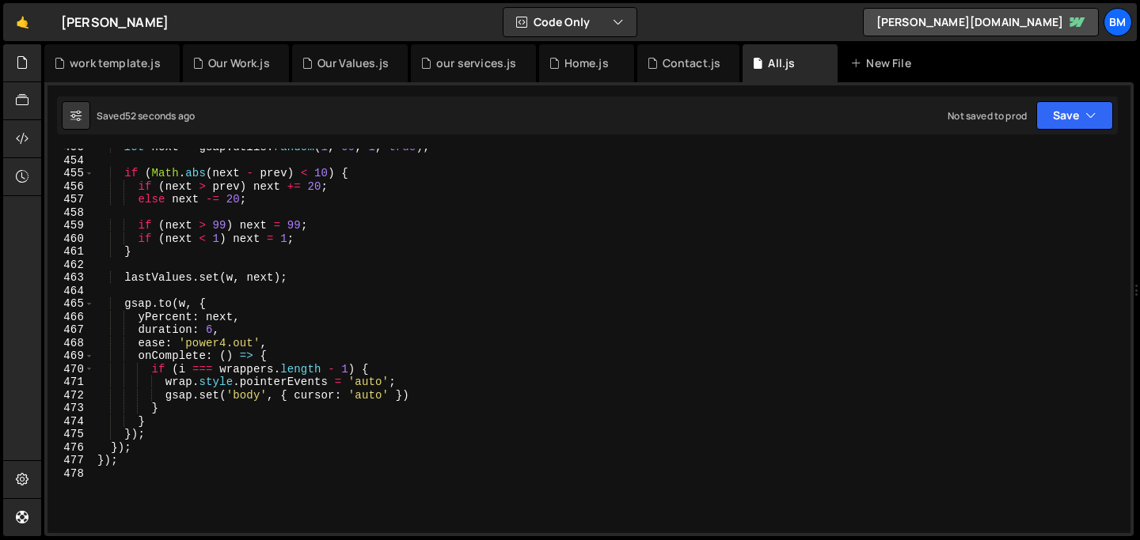
scroll to position [5910, 0]
click at [167, 462] on div "let next = gsap . utils . random ( 1 , 99 , 1 , true ) ; if ( Math . abs ( next…" at bounding box center [609, 346] width 1030 height 411
type textarea "}); });"
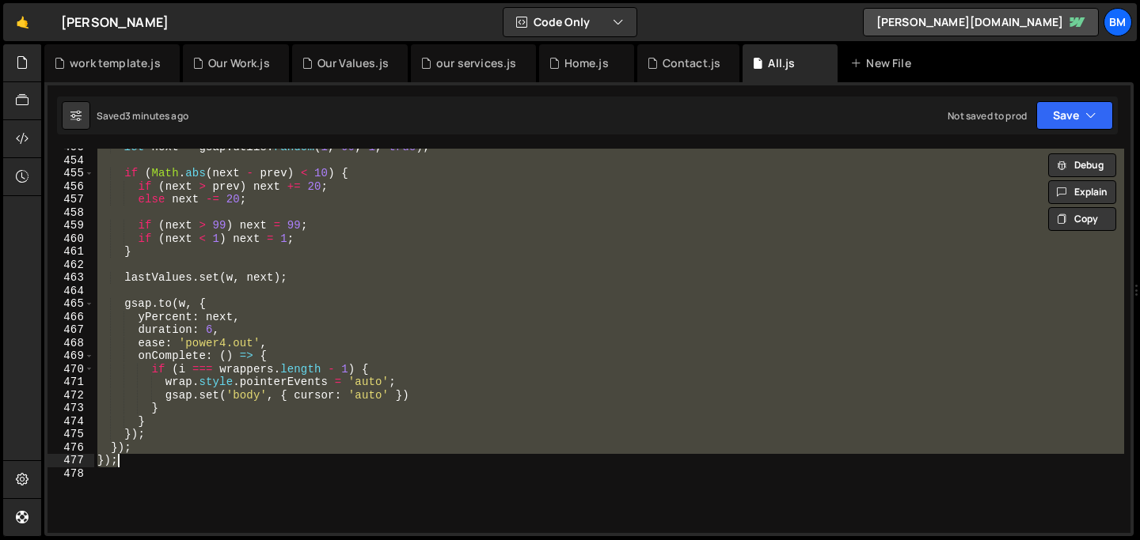
paste textarea
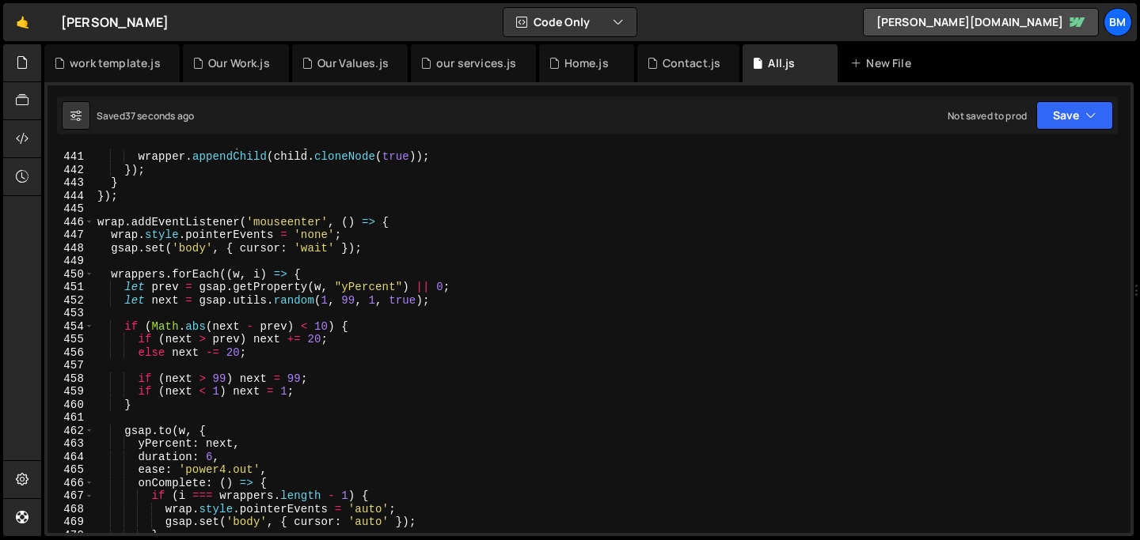
scroll to position [5740, 0]
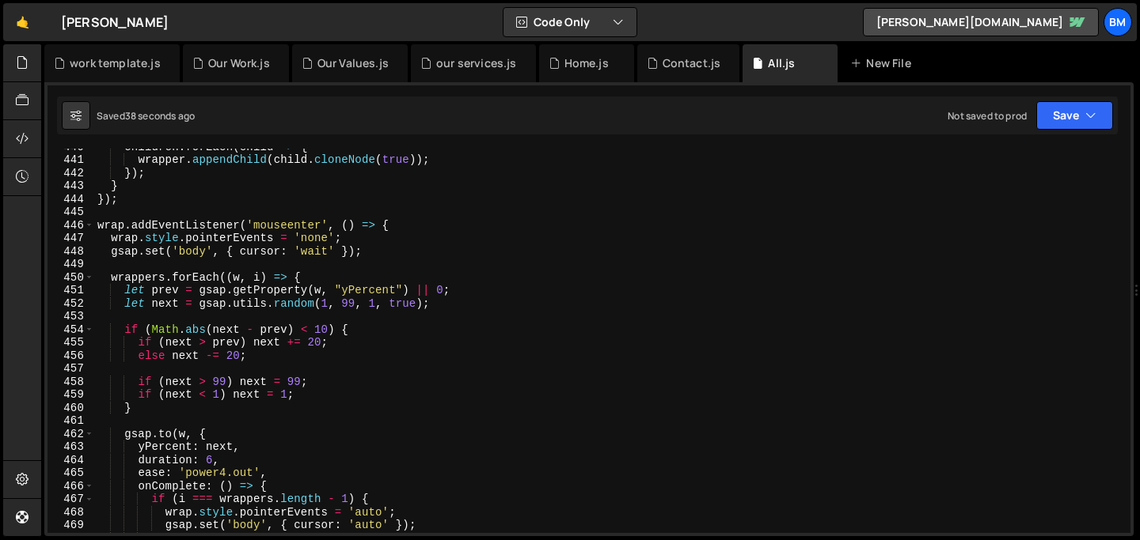
click at [313, 254] on div "children . forEach ( child => { wrapper . appendChild ( child . cloneNode ( tru…" at bounding box center [609, 345] width 1030 height 411
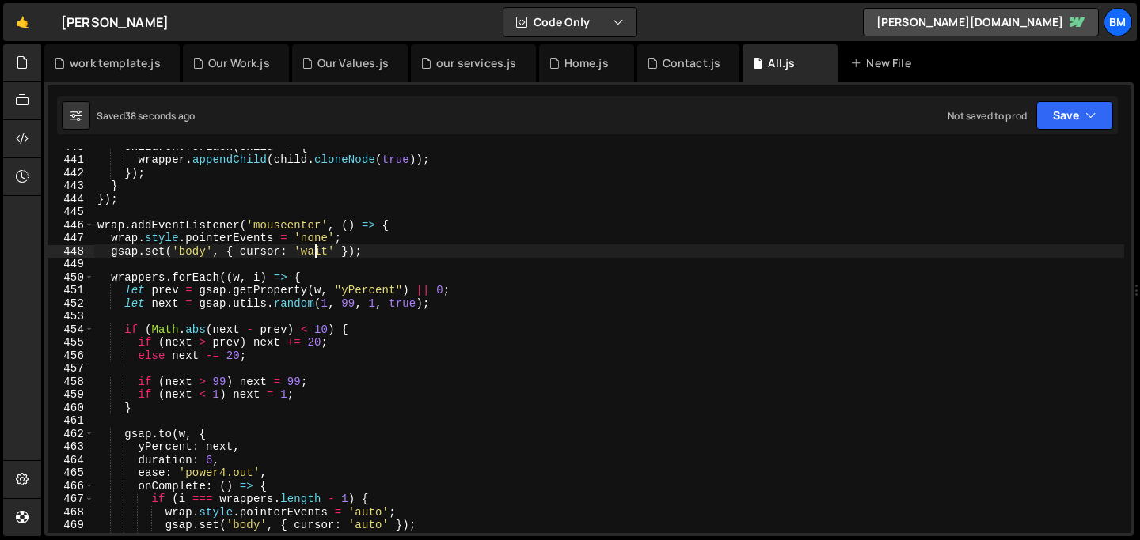
click at [313, 254] on div "children . forEach ( child => { wrapper . appendChild ( child . cloneNode ( tru…" at bounding box center [609, 345] width 1030 height 411
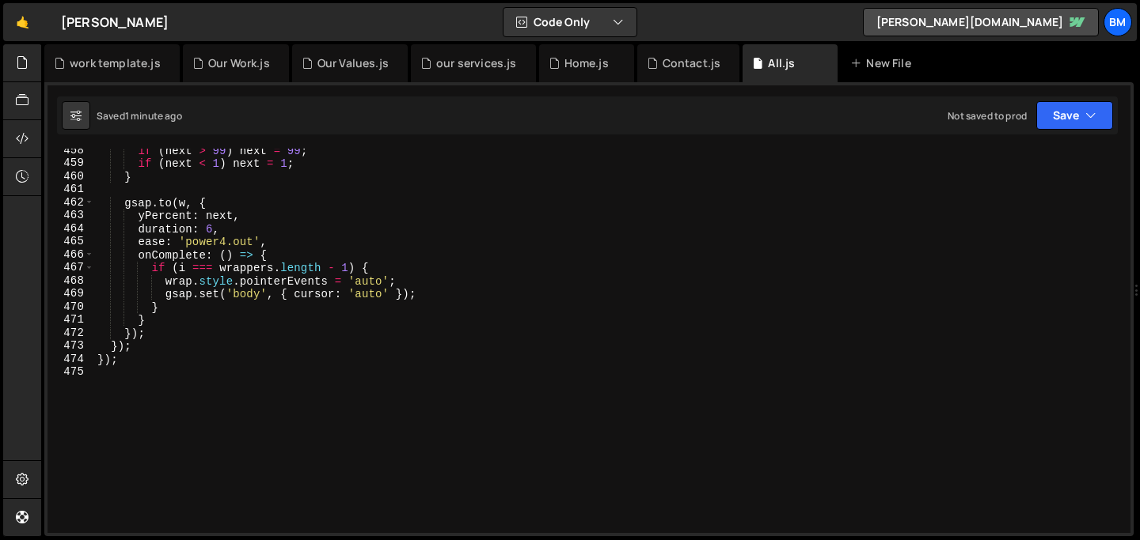
scroll to position [5992, 0]
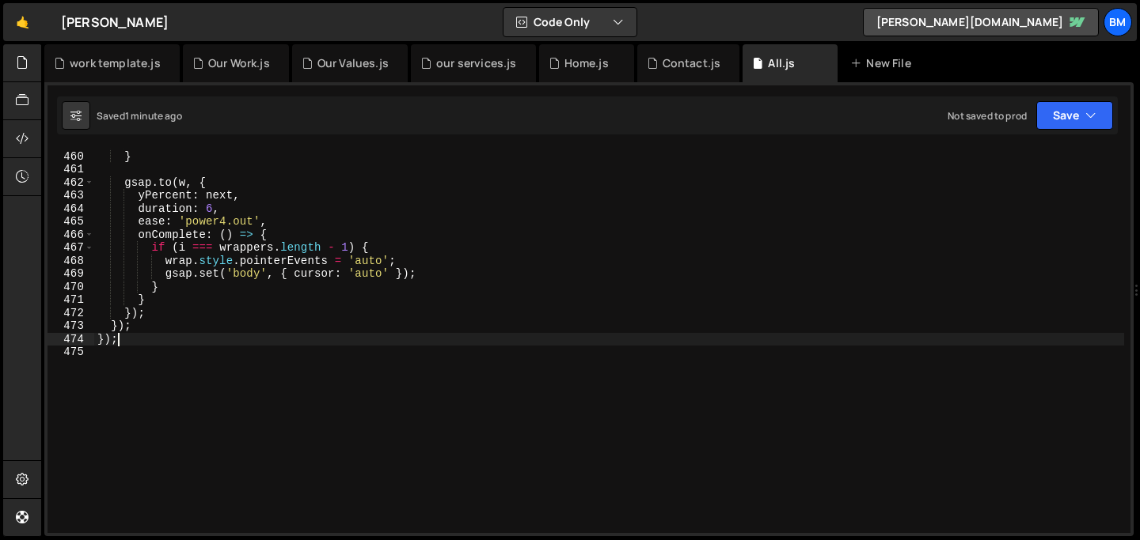
click at [127, 335] on div "if ( next < 1 ) next = 1 ; } gsap . to ( w , { yPercent : next , duration : 6 ,…" at bounding box center [609, 342] width 1030 height 411
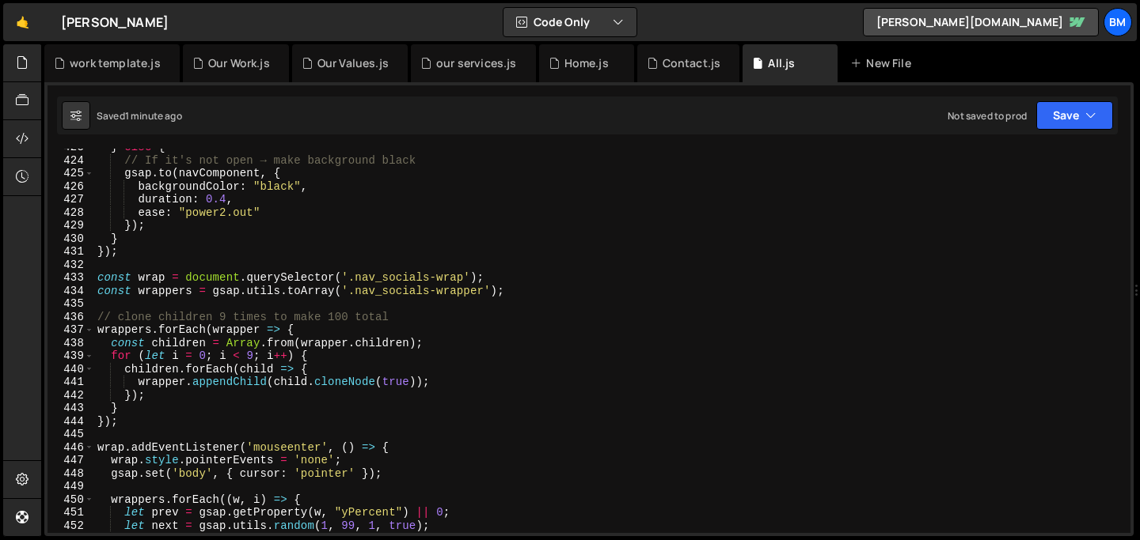
scroll to position [5518, 0]
click at [96, 279] on div "} else { // If it's not open → make background black gsap . to ( navComponent ,…" at bounding box center [609, 346] width 1030 height 411
type textarea "const wrap = document.querySelector('.nav_socials-wrap'); const wrappers = gsap…"
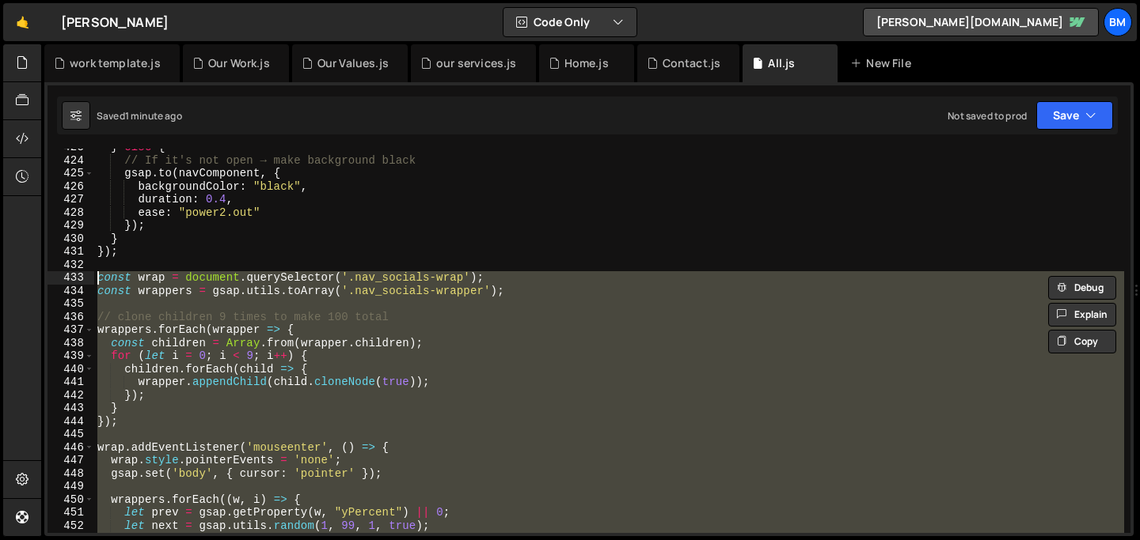
paste textarea
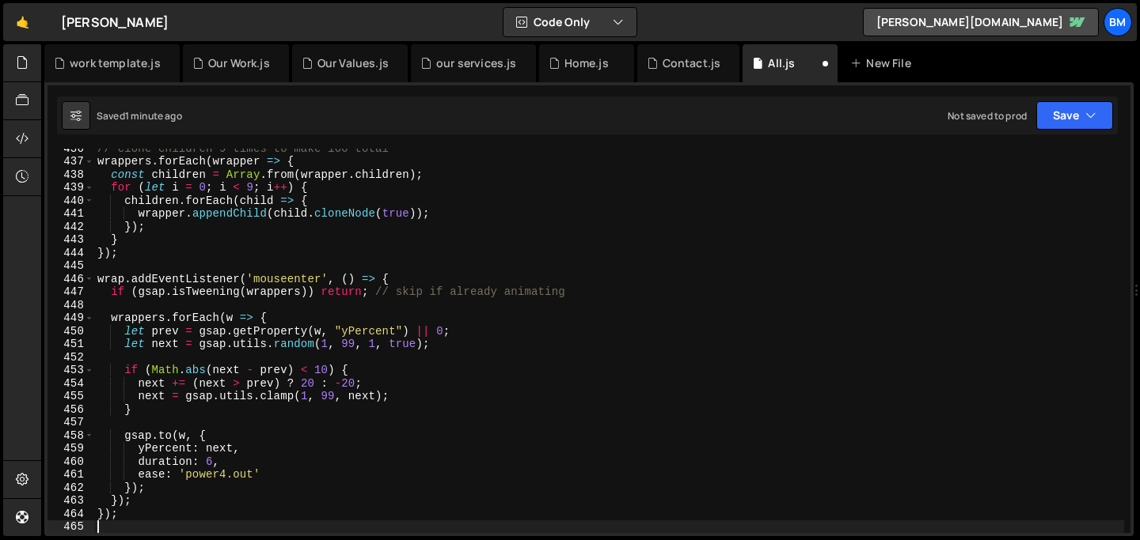
scroll to position [5686, 0]
click at [225, 472] on div "// clone children 9 times to make 100 total wrappers . forEach ( wrapper => { c…" at bounding box center [609, 347] width 1030 height 411
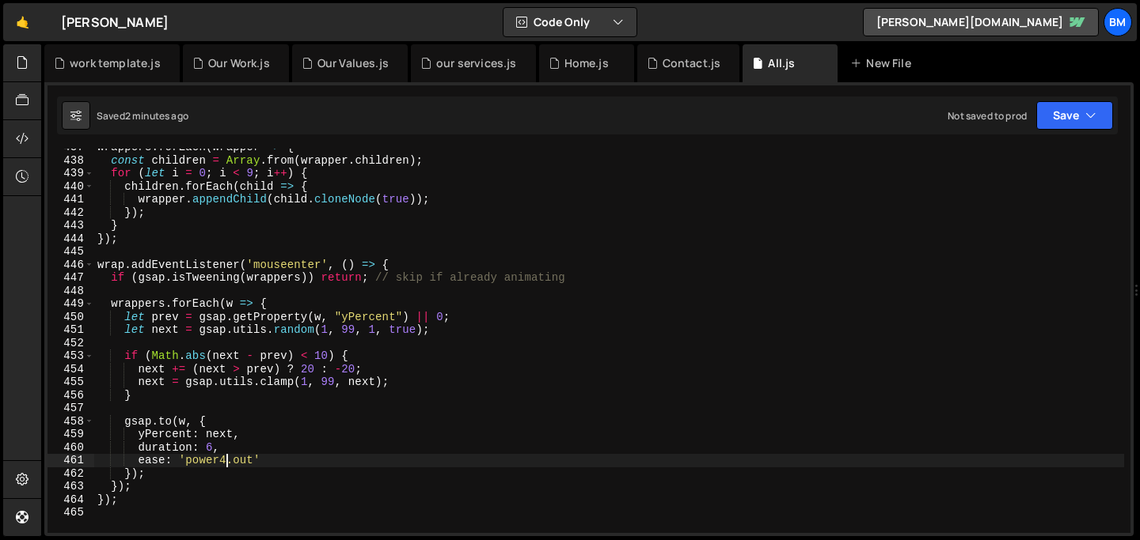
scroll to position [5703, 0]
click at [142, 489] on div "wrappers . forEach ( wrapper => { const children = Array . from ( wrapper . chi…" at bounding box center [609, 343] width 1030 height 411
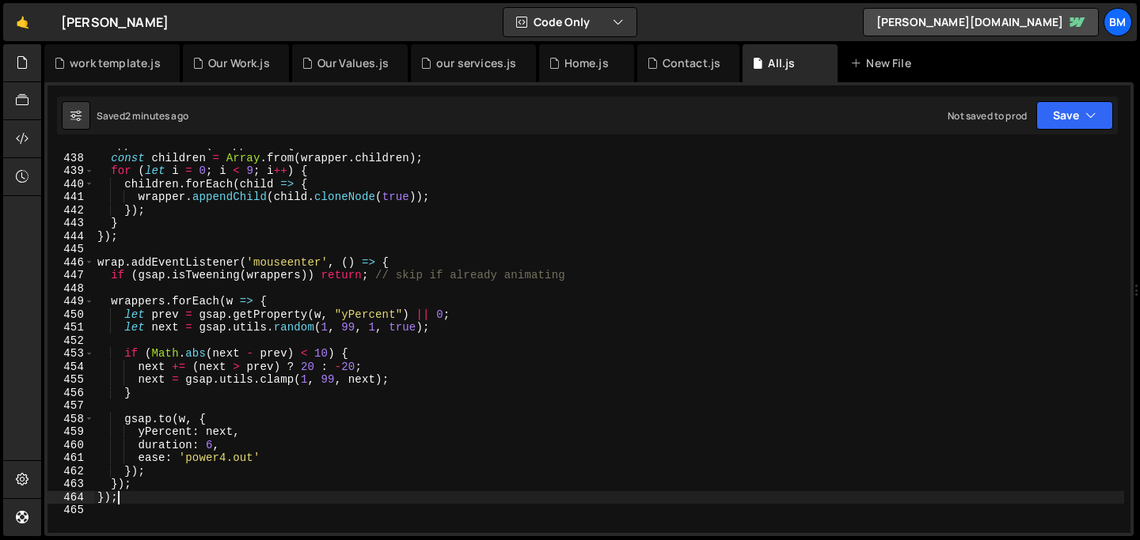
click at [134, 503] on div "wrappers . forEach ( wrapper => { const children = Array . from ( wrapper . chi…" at bounding box center [609, 343] width 1030 height 411
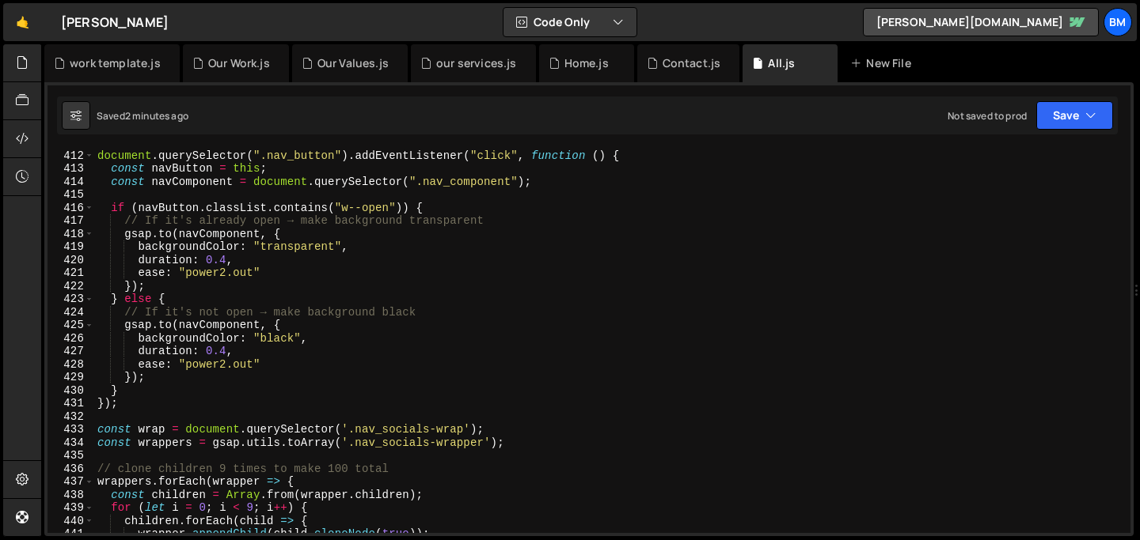
scroll to position [5360, 0]
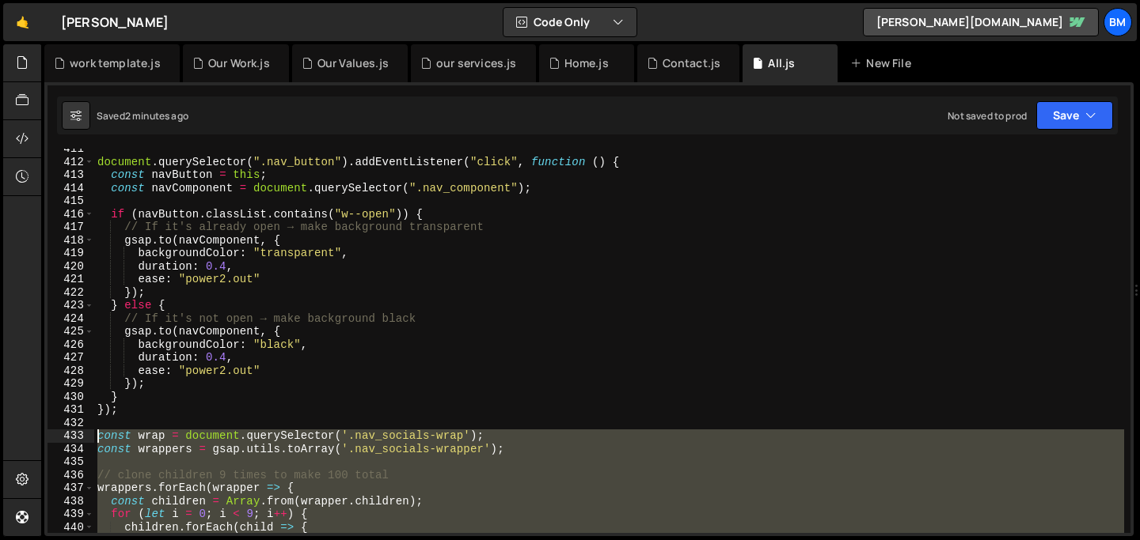
click at [97, 435] on div "document . querySelector ( ".nav_button" ) . addEventListener ( "click" , funct…" at bounding box center [609, 347] width 1030 height 411
type textarea "const wrap = document.querySelector('.nav_socials-wrap'); const wrappers = gsap…"
paste textarea
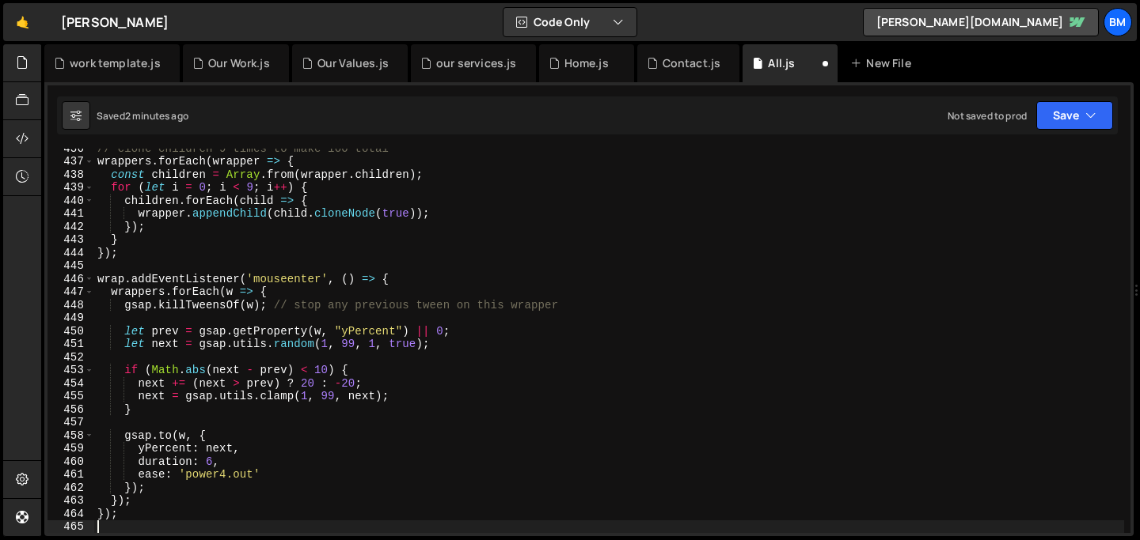
scroll to position [5686, 0]
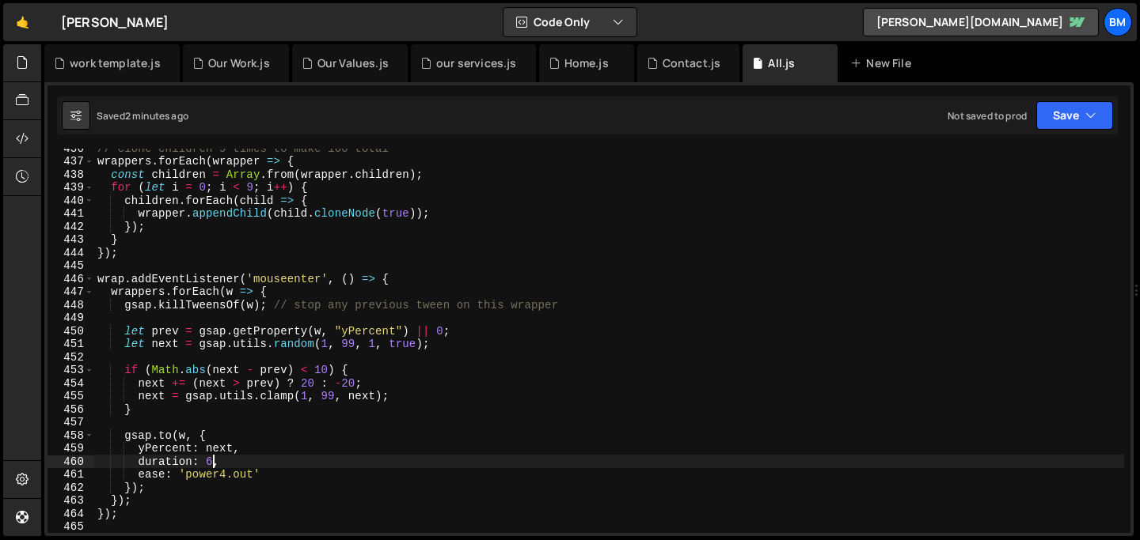
click at [211, 465] on div "// clone children 9 times to make 100 total wrappers . forEach ( wrapper => { c…" at bounding box center [609, 347] width 1030 height 411
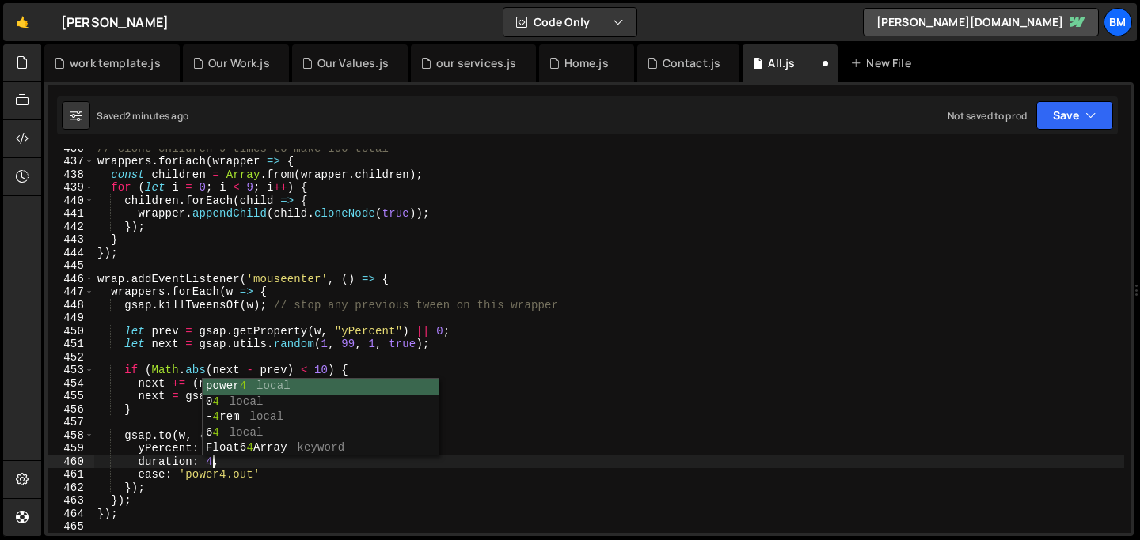
scroll to position [0, 7]
click at [210, 472] on div "// clone children 9 times to make 100 total wrappers . forEach ( wrapper => { c…" at bounding box center [609, 347] width 1030 height 411
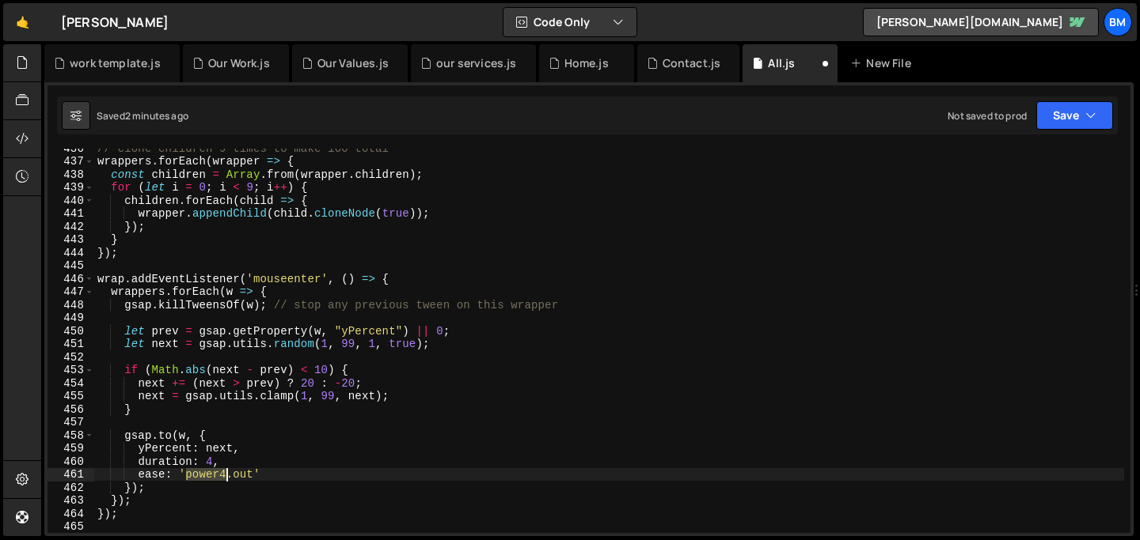
click at [210, 472] on div "// clone children 9 times to make 100 total wrappers . forEach ( wrapper => { c…" at bounding box center [609, 347] width 1030 height 411
click at [201, 472] on div "// clone children 9 times to make 100 total wrappers . forEach ( wrapper => { c…" at bounding box center [609, 347] width 1030 height 411
click at [204, 467] on div "// clone children 9 times to make 100 total wrappers . forEach ( wrapper => { c…" at bounding box center [609, 347] width 1030 height 411
click at [207, 475] on div "// clone children 9 times to make 100 total wrappers . forEach ( wrapper => { c…" at bounding box center [609, 347] width 1030 height 411
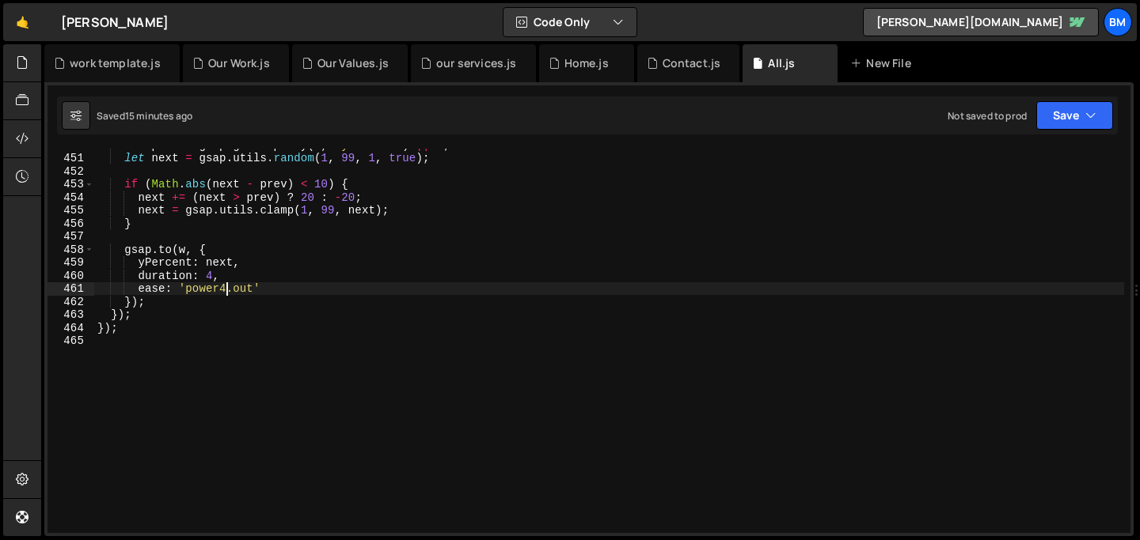
scroll to position [5872, 0]
click at [272, 317] on div "let prev = gsap . getProperty ( w , "yPercent" ) || 0 ; let next = gsap . utils…" at bounding box center [609, 343] width 1030 height 411
type textarea "});"
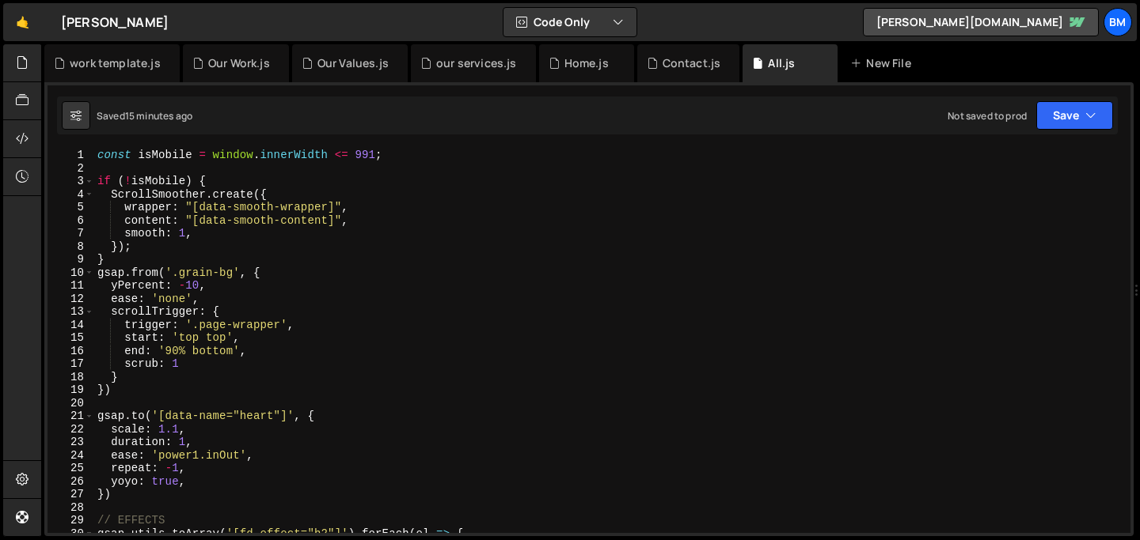
scroll to position [0, 0]
